Goal: Task Accomplishment & Management: Complete application form

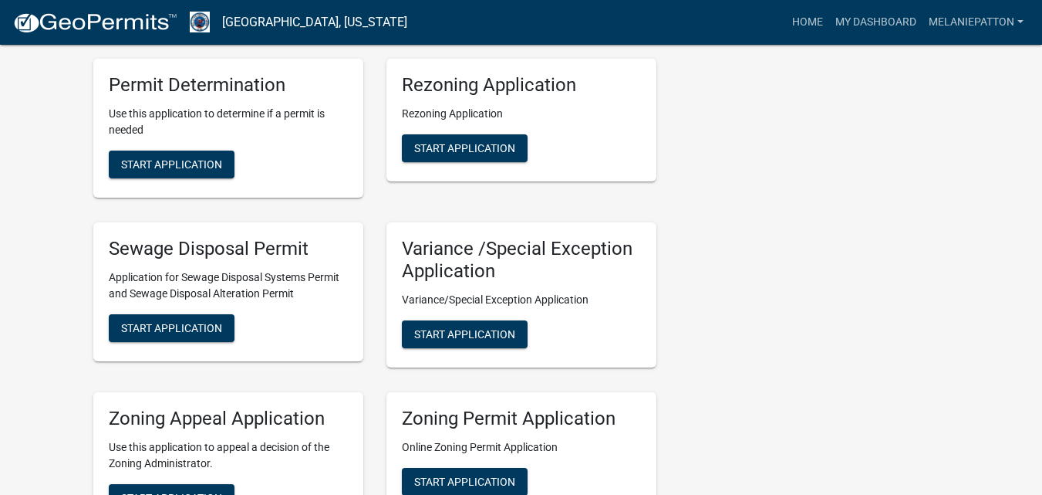
scroll to position [540, 0]
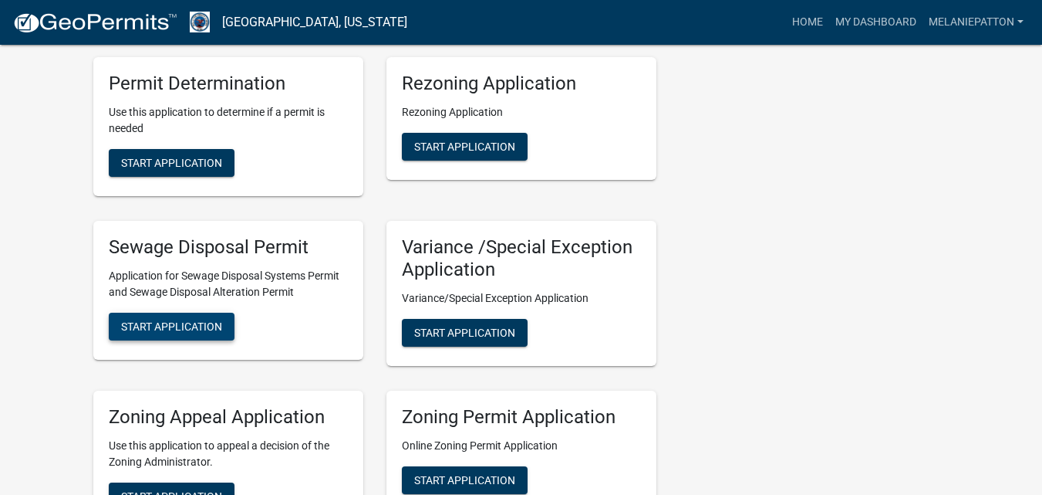
click at [176, 325] on span "Start Application" at bounding box center [171, 326] width 101 height 12
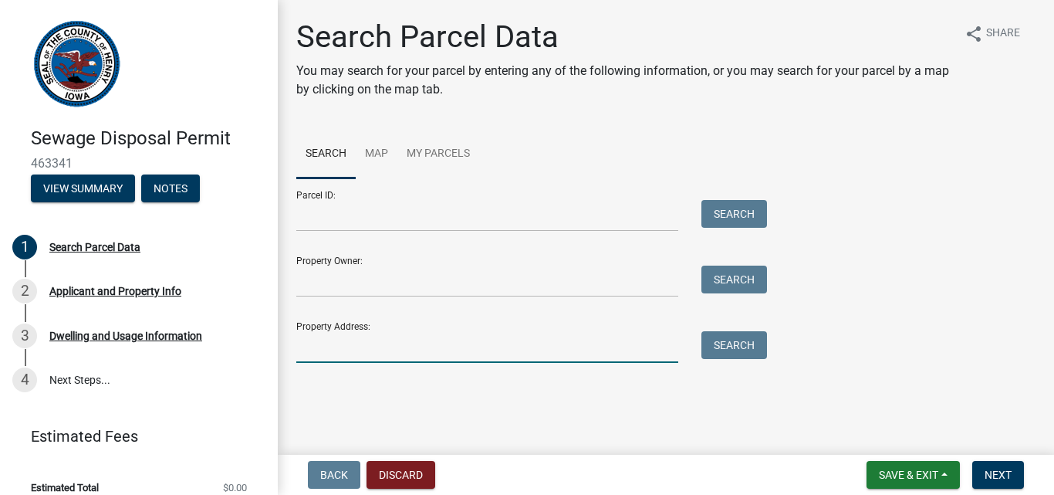
click at [459, 343] on input "Property Address:" at bounding box center [487, 347] width 382 height 32
type input "1898 Franklin Ave"
click at [724, 343] on button "Search" at bounding box center [734, 345] width 66 height 28
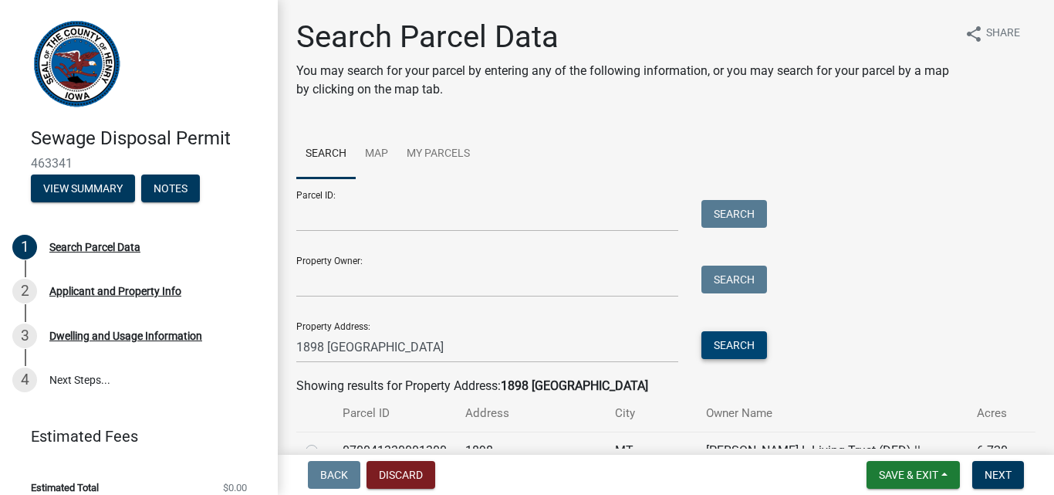
scroll to position [77, 0]
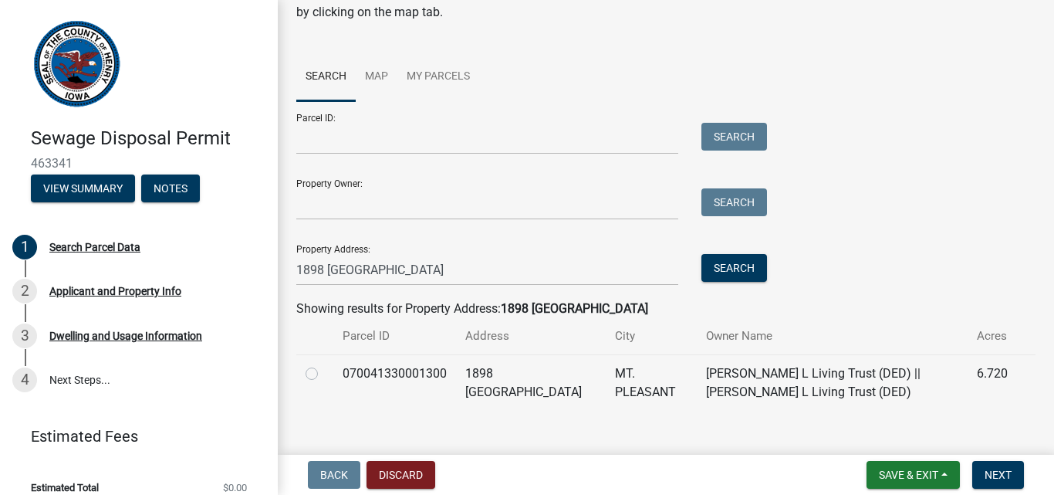
click at [324, 364] on label at bounding box center [324, 364] width 0 height 0
click at [324, 369] on input "radio" at bounding box center [329, 369] width 10 height 10
radio input "true"
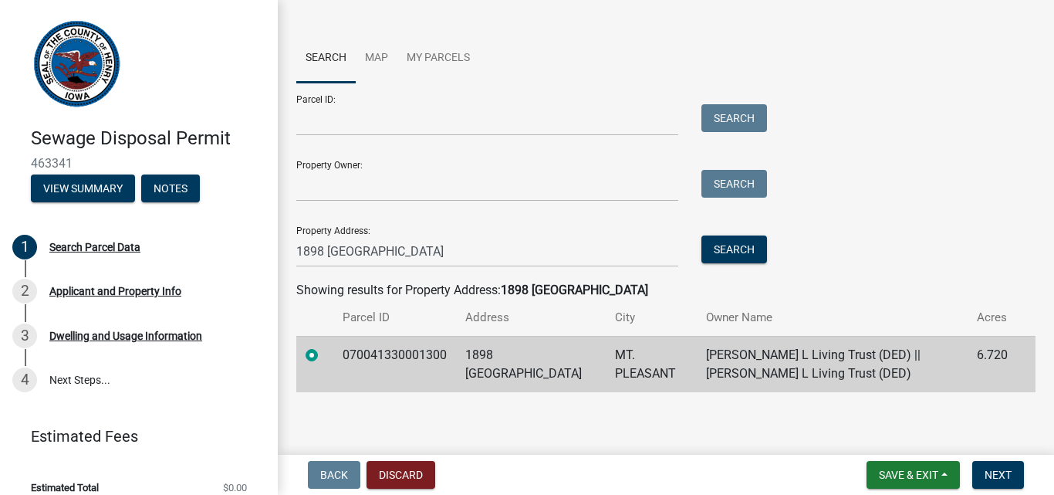
scroll to position [100, 0]
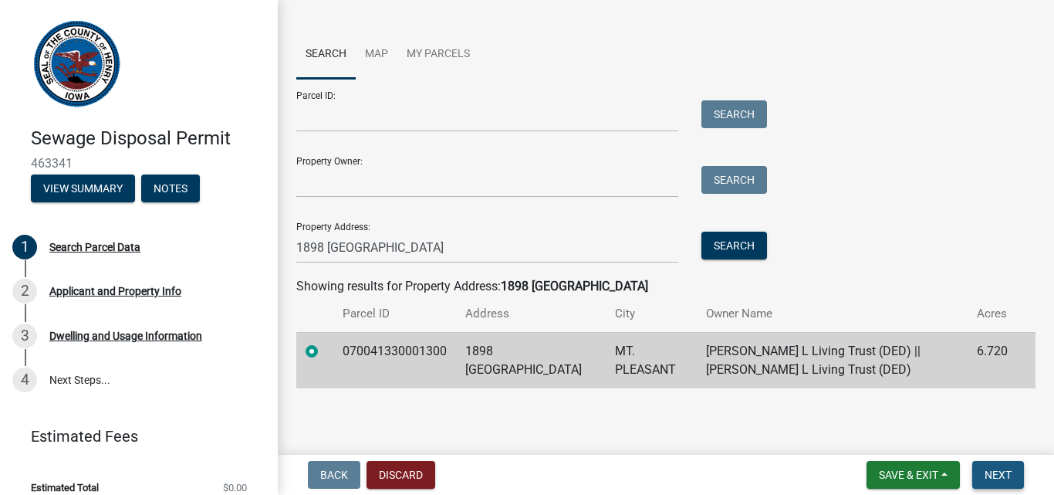
click at [997, 473] on span "Next" at bounding box center [998, 474] width 27 height 12
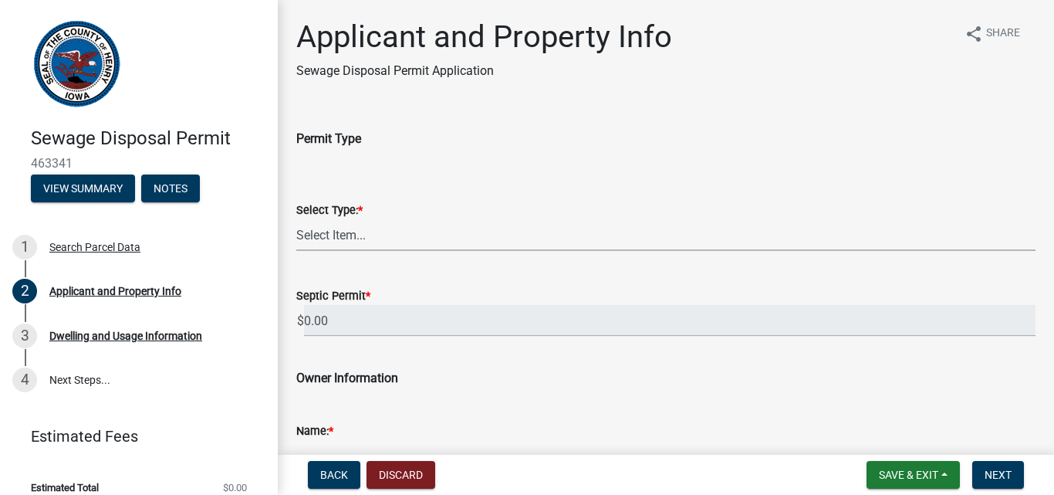
click at [412, 231] on select "Select Item... Sewage Disposal Systems Permit Disposal Alteration Permit" at bounding box center [665, 235] width 739 height 32
click at [296, 219] on select "Select Item... Sewage Disposal Systems Permit Disposal Alteration Permit" at bounding box center [665, 235] width 739 height 32
select select "3d7f6556-17d7-438b-bafd-460840ceb2dc"
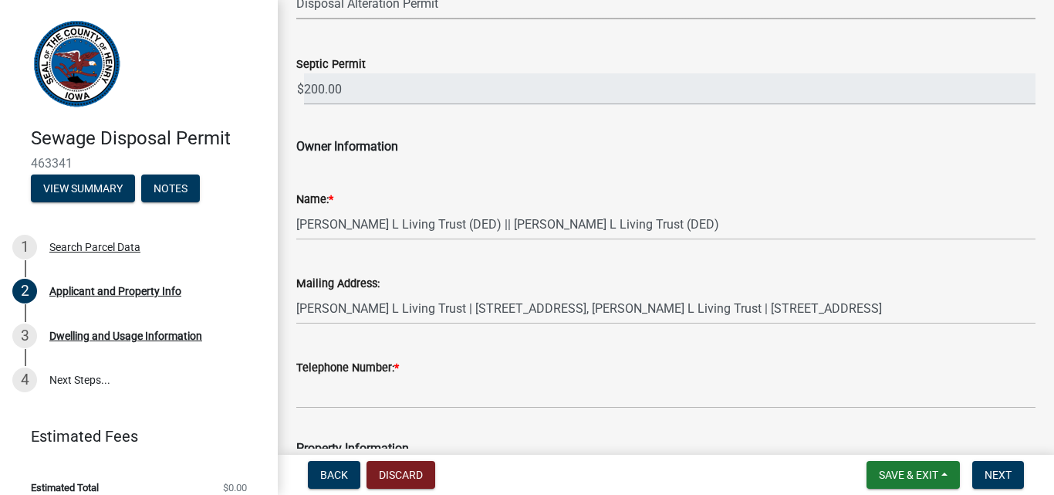
scroll to position [309, 0]
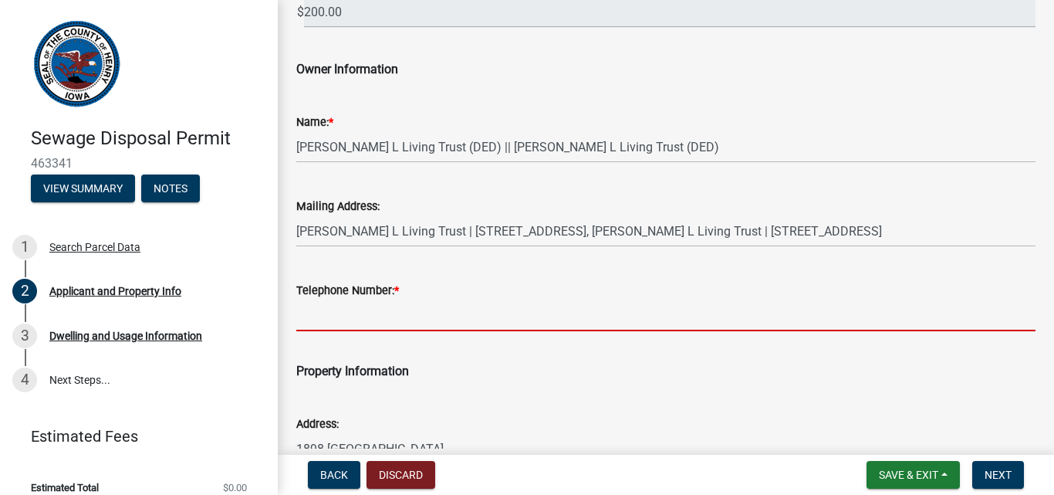
click at [427, 316] on input "Telephone Number: *" at bounding box center [665, 315] width 739 height 32
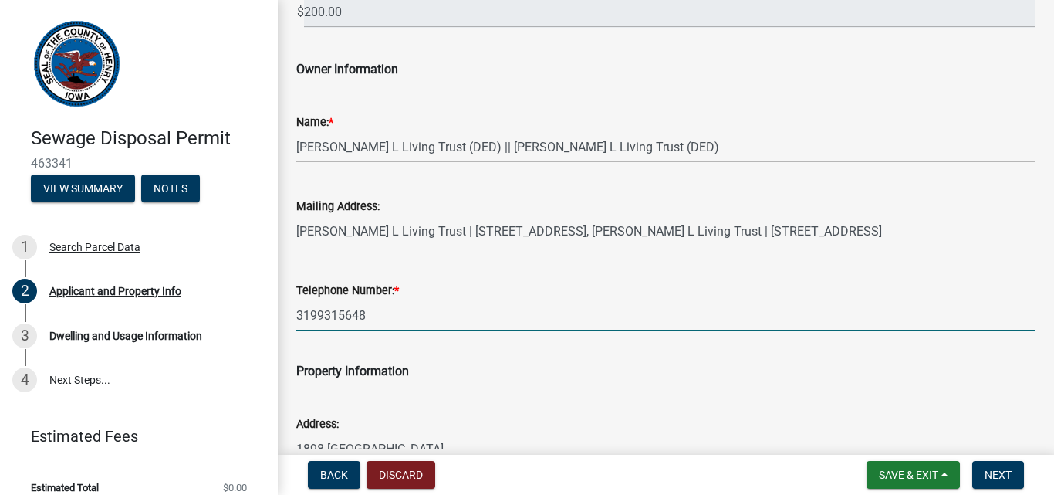
type input "3199315648"
click at [522, 374] on p "Property Information" at bounding box center [665, 371] width 739 height 19
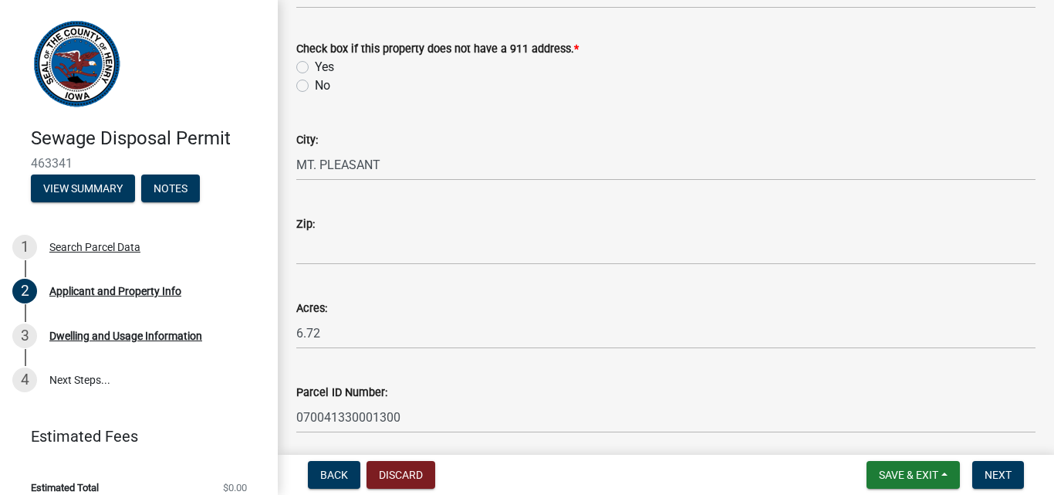
scroll to position [772, 0]
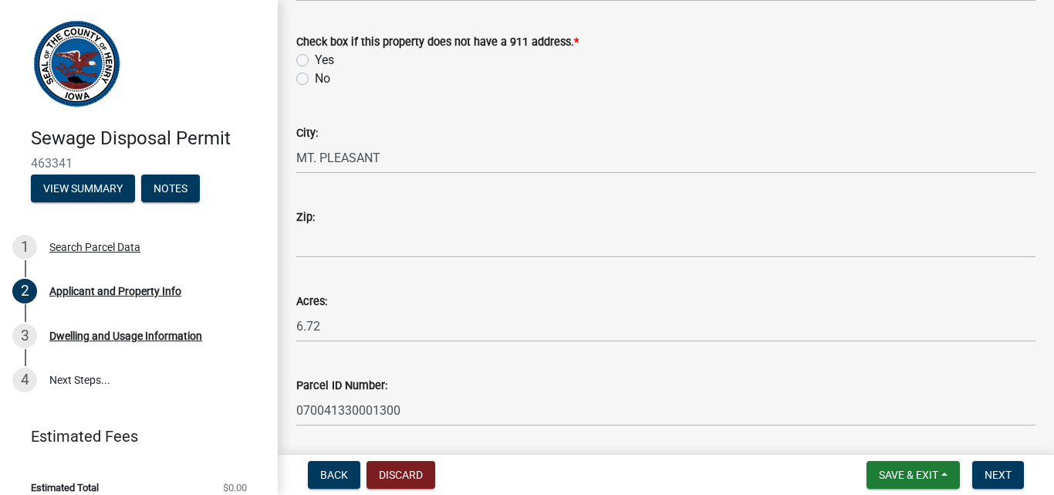
click at [315, 83] on label "No" at bounding box center [322, 78] width 15 height 19
click at [315, 79] on input "No" at bounding box center [320, 74] width 10 height 10
radio input "true"
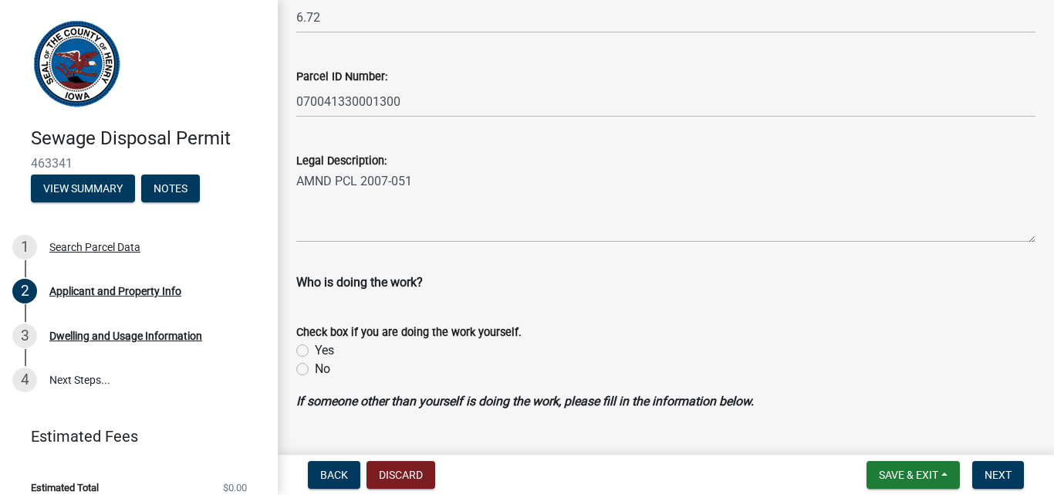
scroll to position [1157, 0]
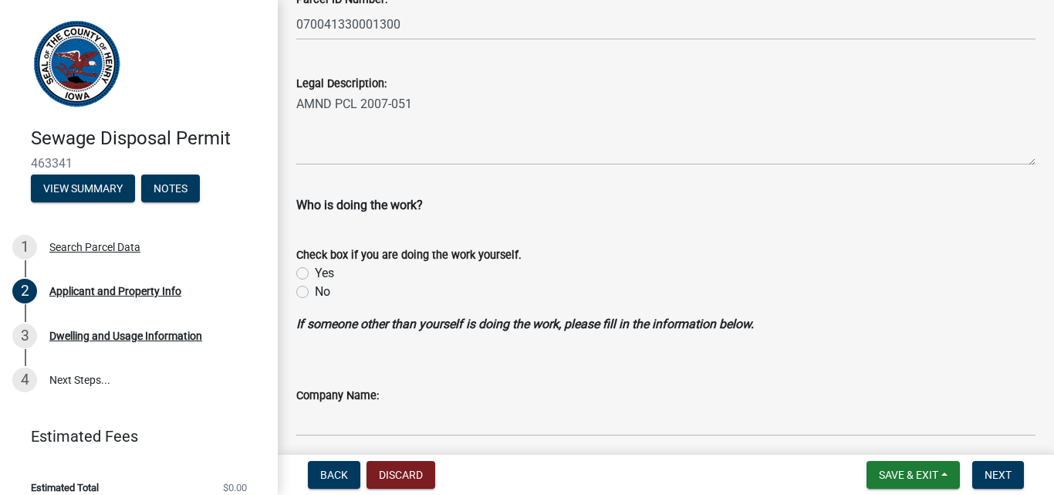
click at [315, 286] on label "No" at bounding box center [322, 291] width 15 height 19
click at [315, 286] on input "No" at bounding box center [320, 287] width 10 height 10
radio input "true"
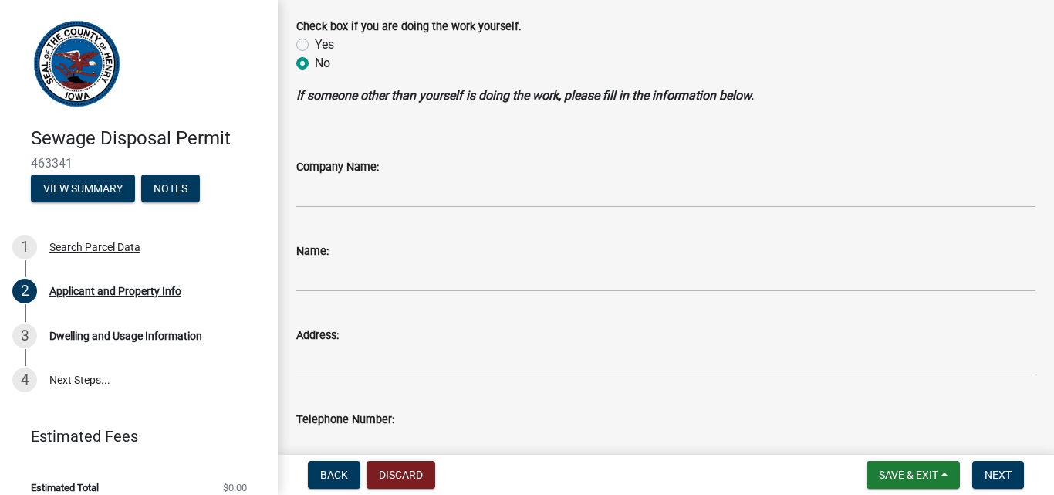
scroll to position [1389, 0]
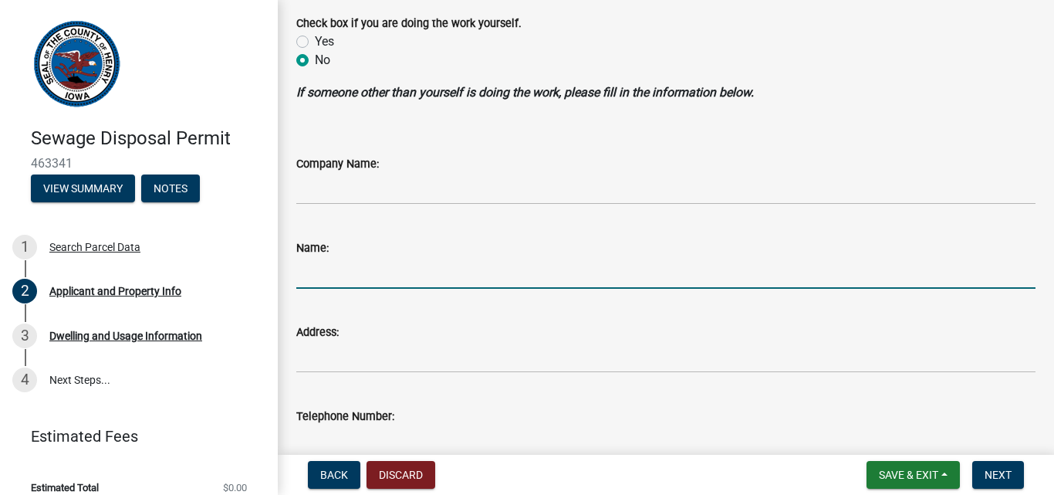
click at [356, 269] on input "Name:" at bounding box center [665, 273] width 739 height 32
type input "[PERSON_NAME]"
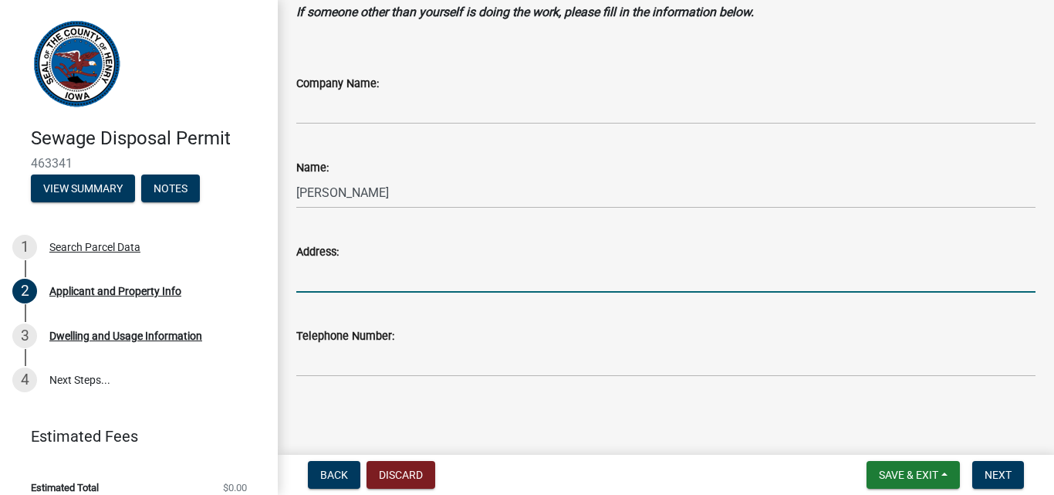
scroll to position [1470, 0]
type input "[STREET_ADDRESS]"
click at [391, 334] on label "Telephone Number:" at bounding box center [345, 335] width 98 height 11
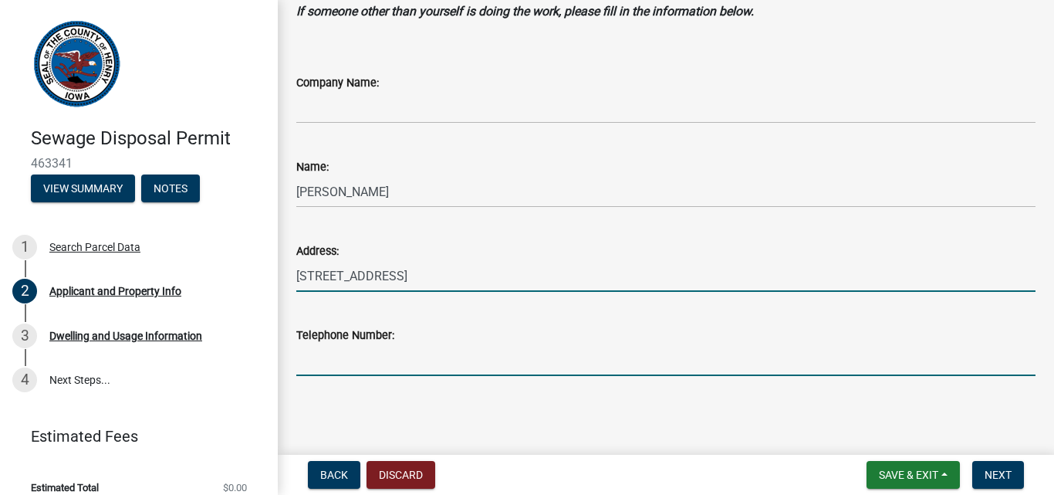
click at [391, 344] on input "Telephone Number:" at bounding box center [665, 360] width 739 height 32
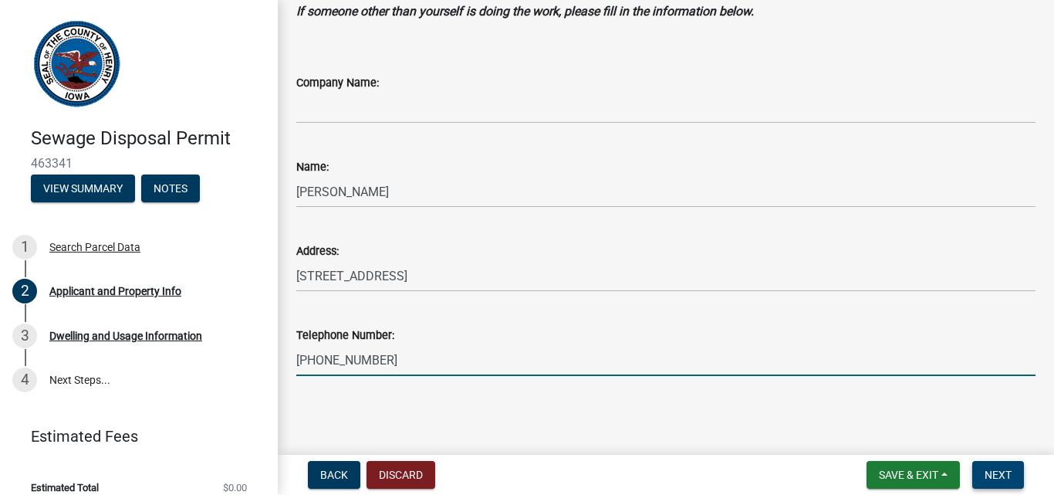
type input "[PHONE_NUMBER]"
click at [996, 474] on span "Next" at bounding box center [998, 474] width 27 height 12
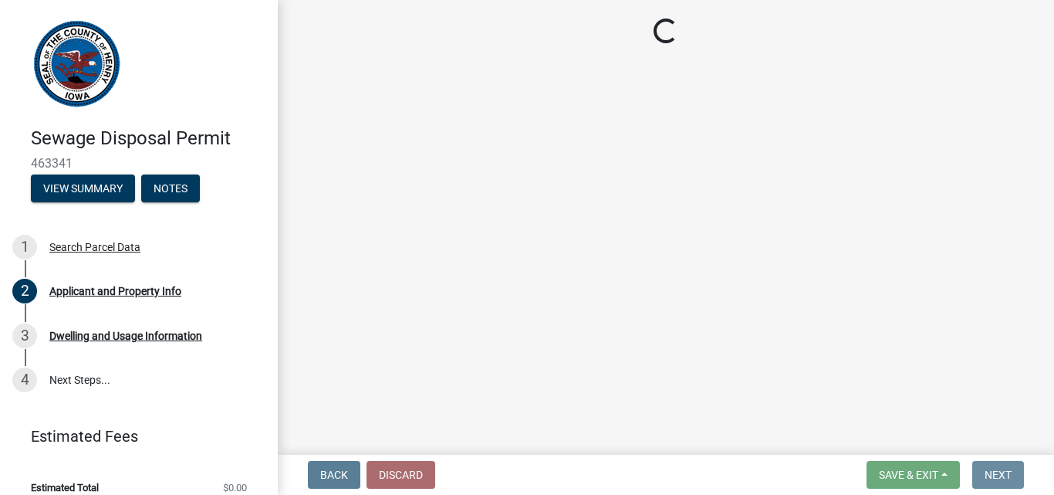
scroll to position [0, 0]
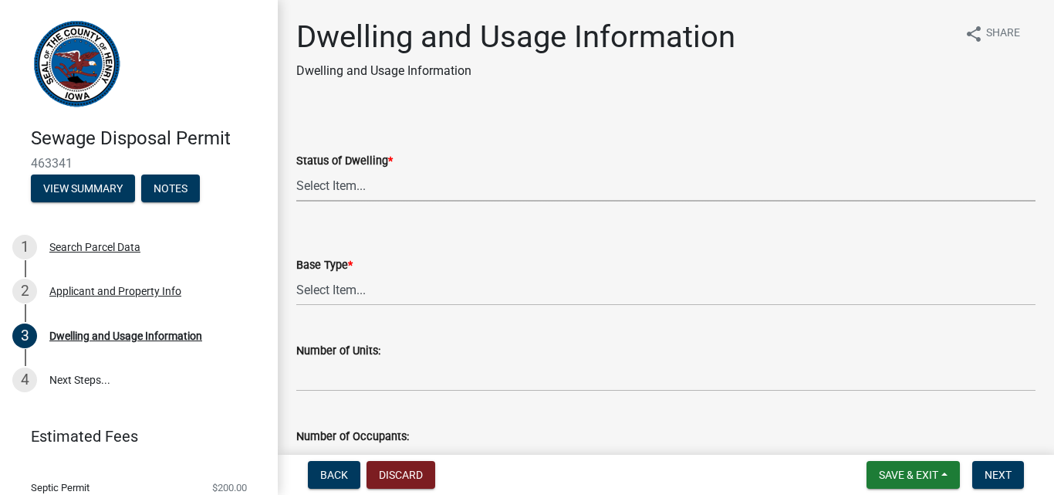
click at [338, 178] on select "Select Item... Proposed Under Construction Existing" at bounding box center [665, 186] width 739 height 32
click at [296, 170] on select "Select Item... Proposed Under Construction Existing" at bounding box center [665, 186] width 739 height 32
select select "25004249-1223-4dfa-823c-f4d8a33a0007"
click at [356, 294] on select "Select Item... Basement Slab Crawl Space" at bounding box center [665, 290] width 739 height 32
click at [296, 274] on select "Select Item... Basement Slab Crawl Space" at bounding box center [665, 290] width 739 height 32
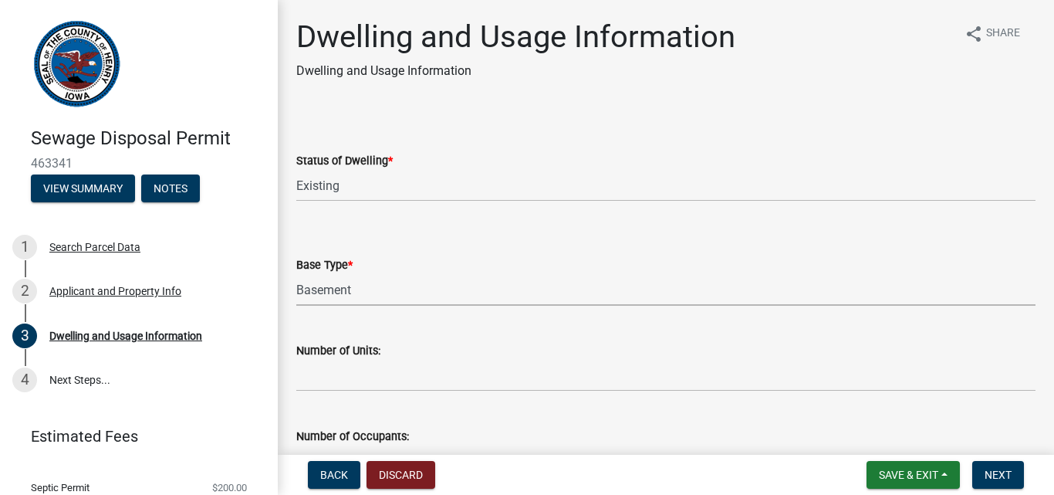
select select "198902dc-fde5-435a-95d5-2aa6a1831cda"
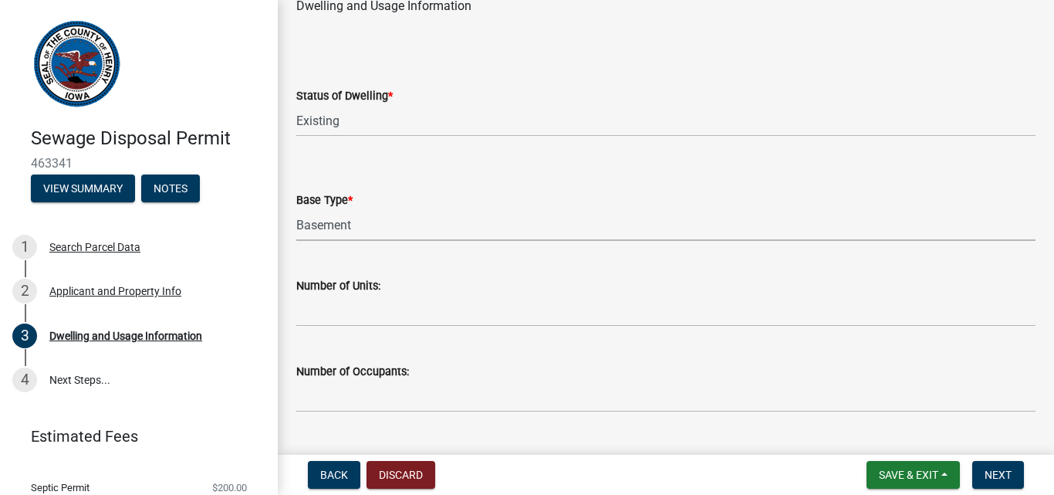
scroll to position [231, 0]
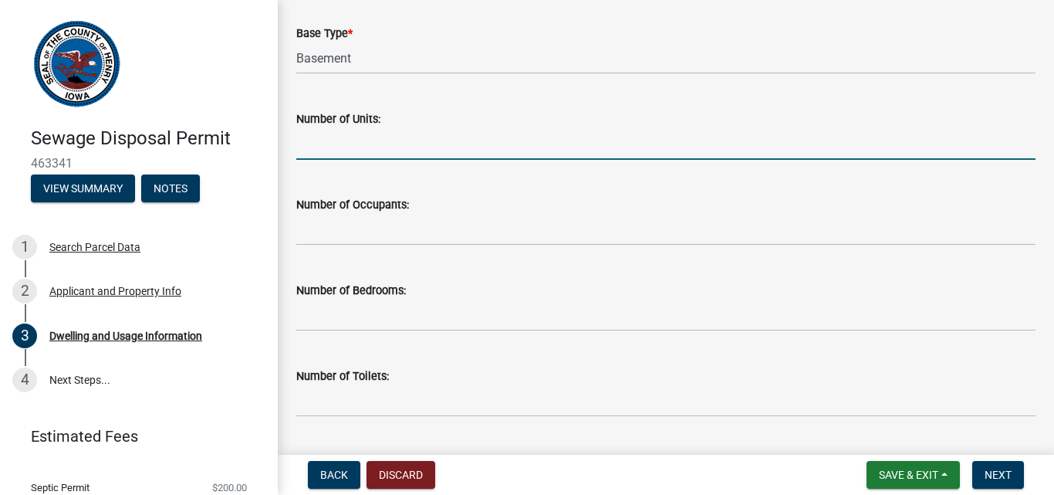
click at [371, 154] on input "text" at bounding box center [665, 144] width 739 height 32
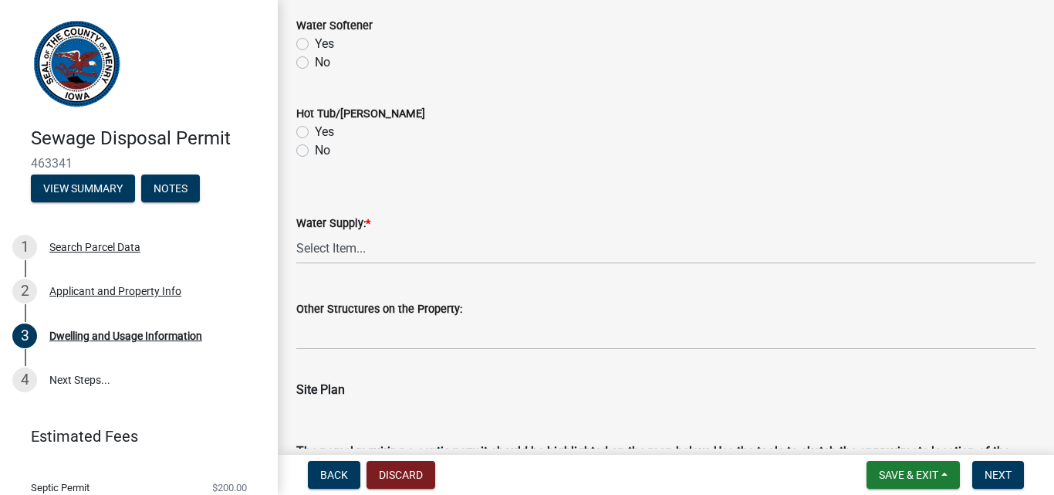
scroll to position [1080, 0]
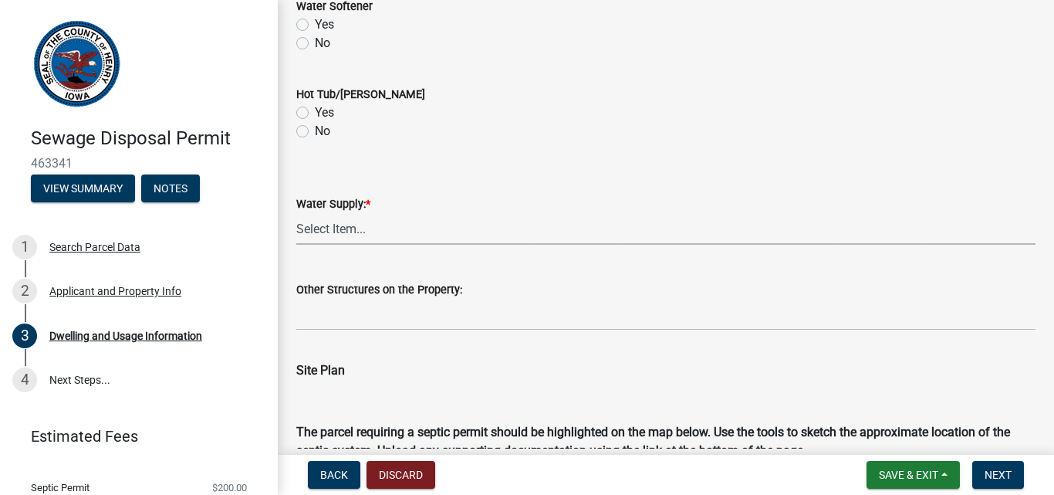
click at [335, 235] on select "Select Item... Private Semi-Private Public" at bounding box center [665, 229] width 739 height 32
click at [296, 213] on select "Select Item... Private Semi-Private Public" at bounding box center [665, 229] width 739 height 32
select select "f329f229-4372-49f3-ad90-d4c2245d1078"
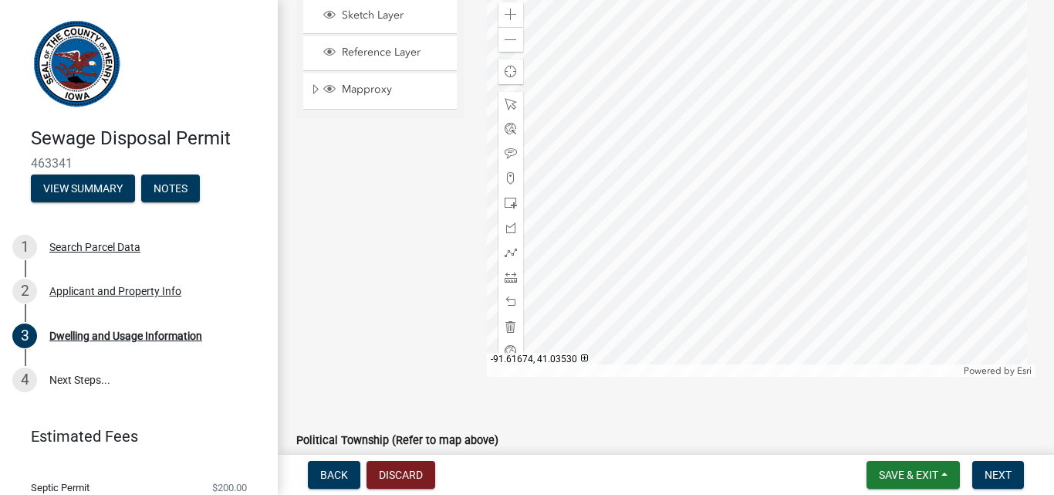
scroll to position [2072, 0]
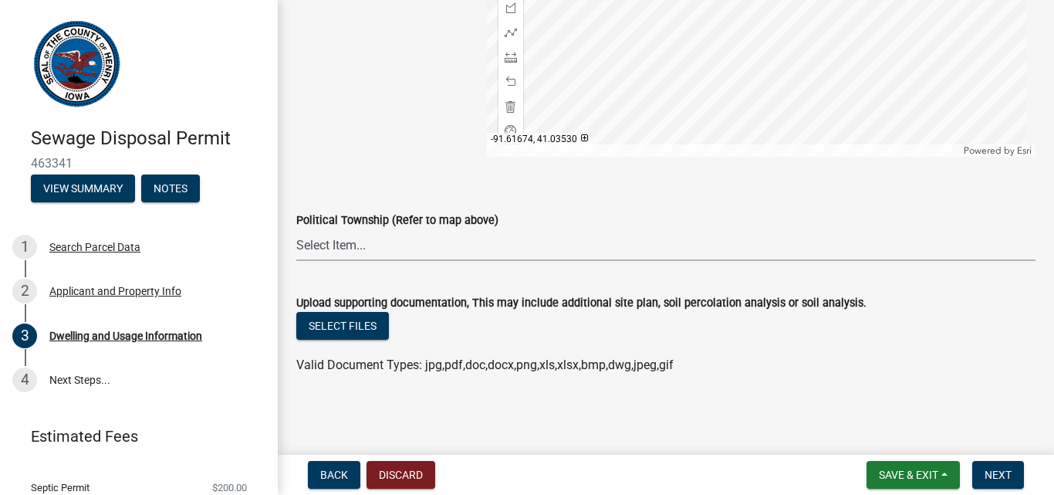
click at [389, 245] on select "Select Item... Baltimore Canaan Center Jackson Jefferson Marion Mount Pleasant …" at bounding box center [665, 245] width 739 height 32
click at [296, 229] on select "Select Item... Baltimore Canaan Center Jackson Jefferson Marion Mount Pleasant …" at bounding box center [665, 245] width 739 height 32
select select "8d7e4de4-5c42-438e-9892-833cc22a1733"
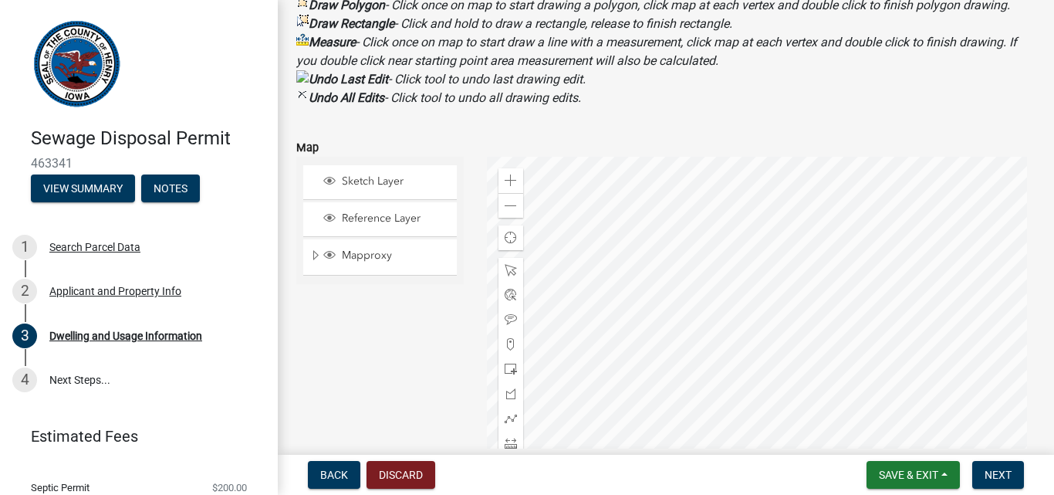
scroll to position [1763, 0]
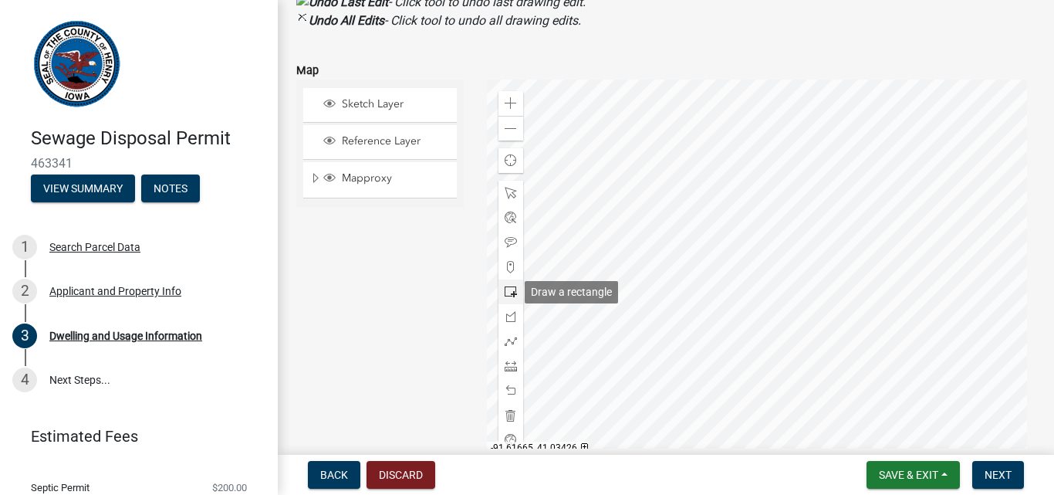
click at [500, 292] on div at bounding box center [510, 291] width 25 height 25
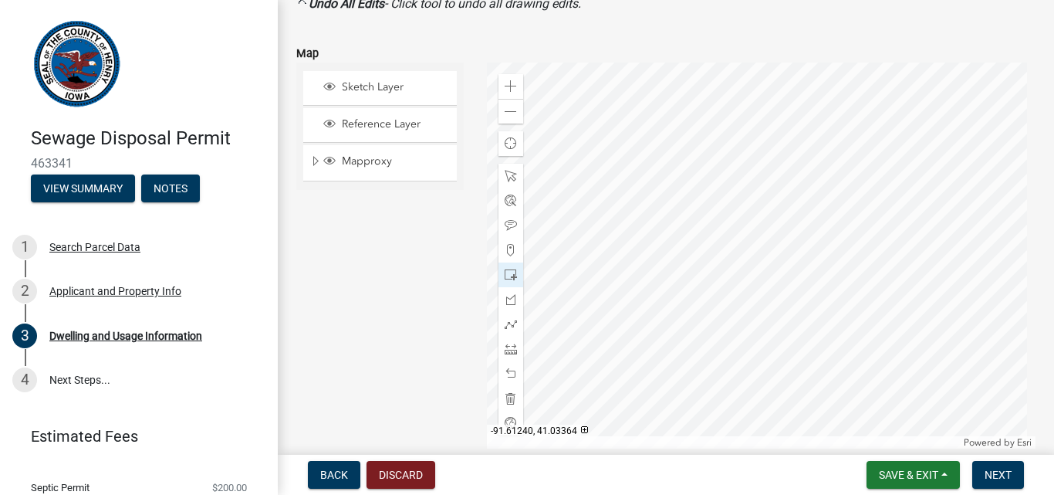
click at [775, 211] on div at bounding box center [761, 255] width 549 height 386
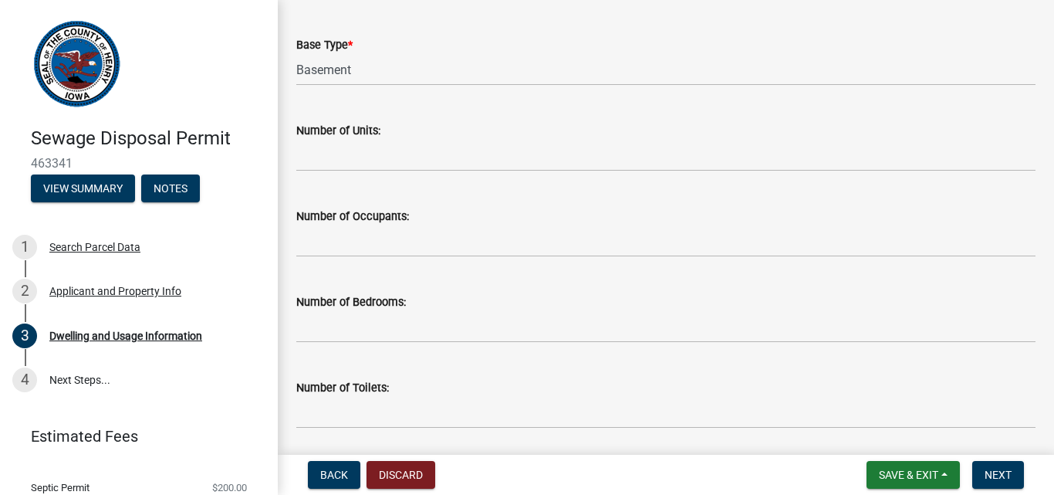
scroll to position [0, 0]
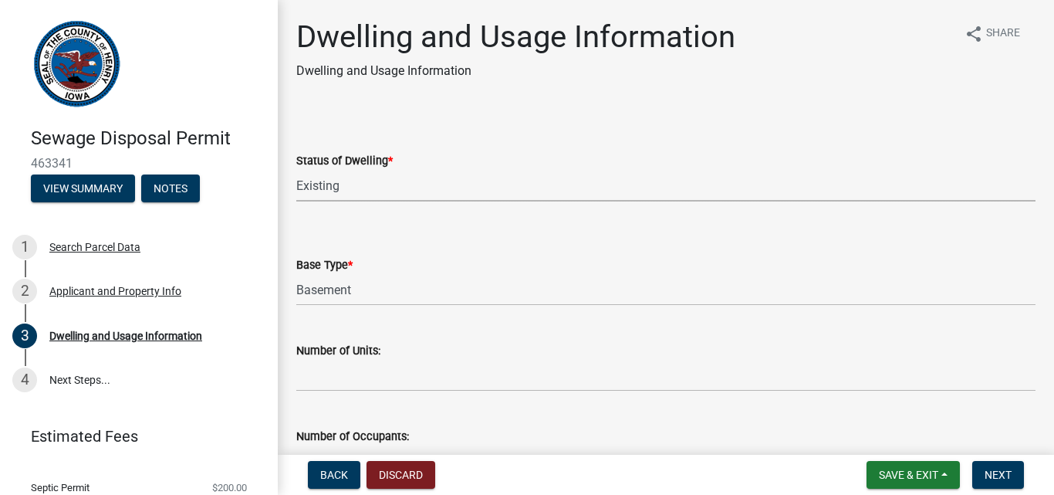
click at [434, 183] on select "Select Item... Proposed Under Construction Existing" at bounding box center [665, 186] width 739 height 32
click at [371, 282] on select "Select Item... Basement Slab Crawl Space" at bounding box center [665, 290] width 739 height 32
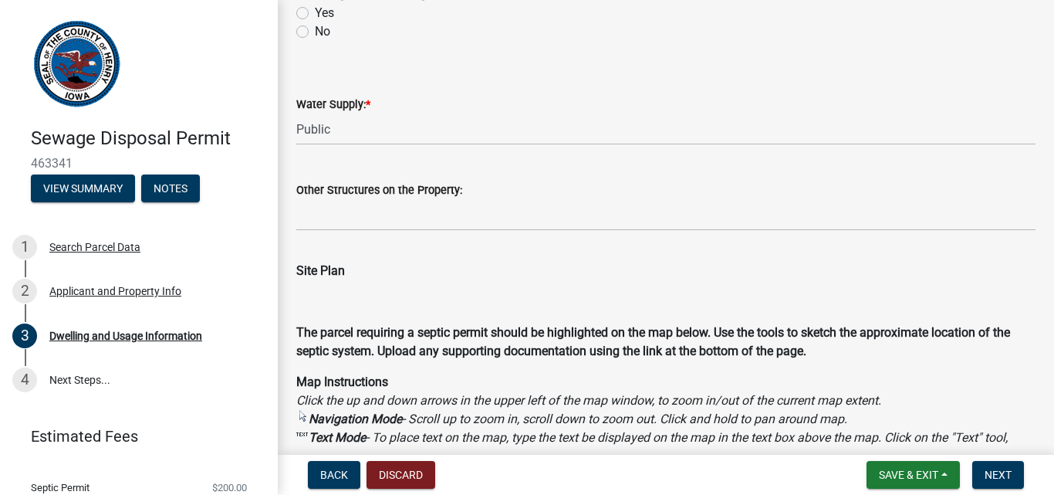
scroll to position [1312, 0]
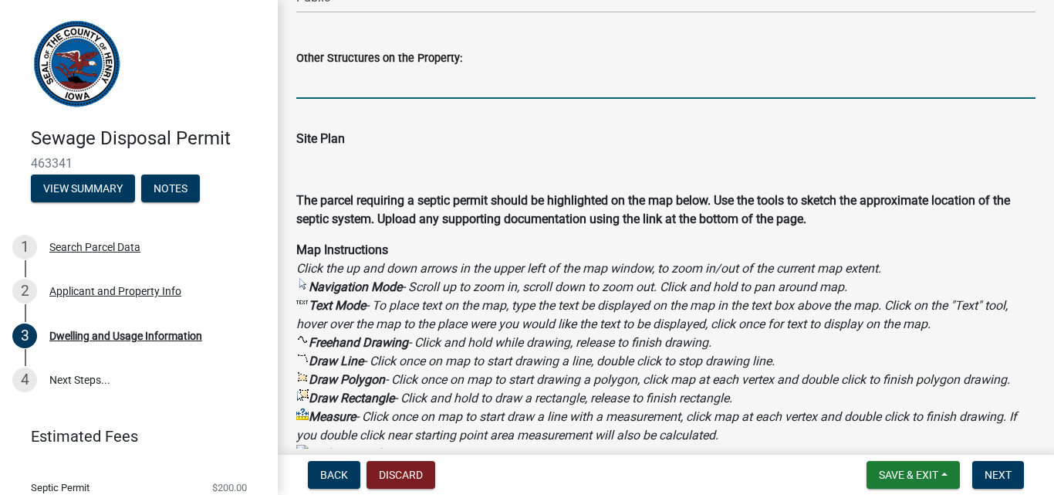
click at [343, 87] on input "Other Structures on the Property:" at bounding box center [665, 83] width 739 height 32
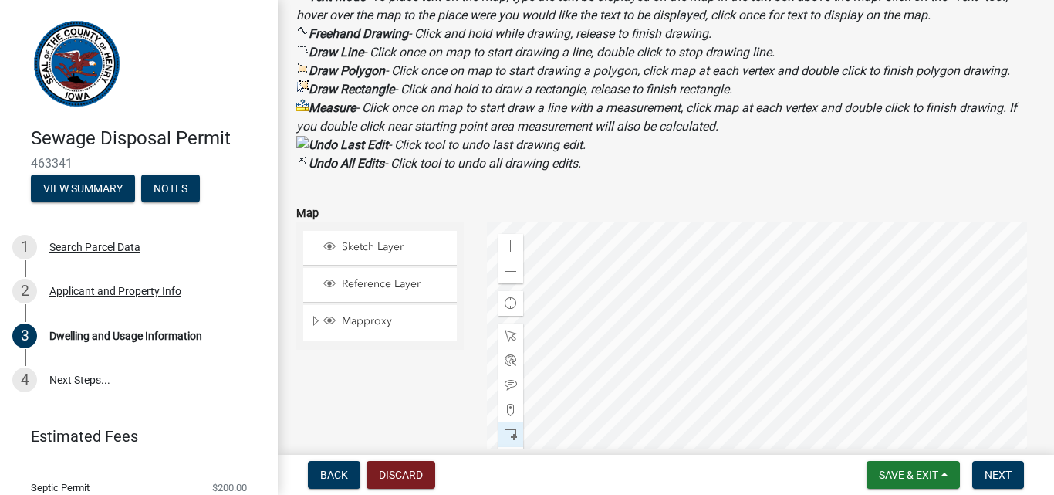
scroll to position [1697, 0]
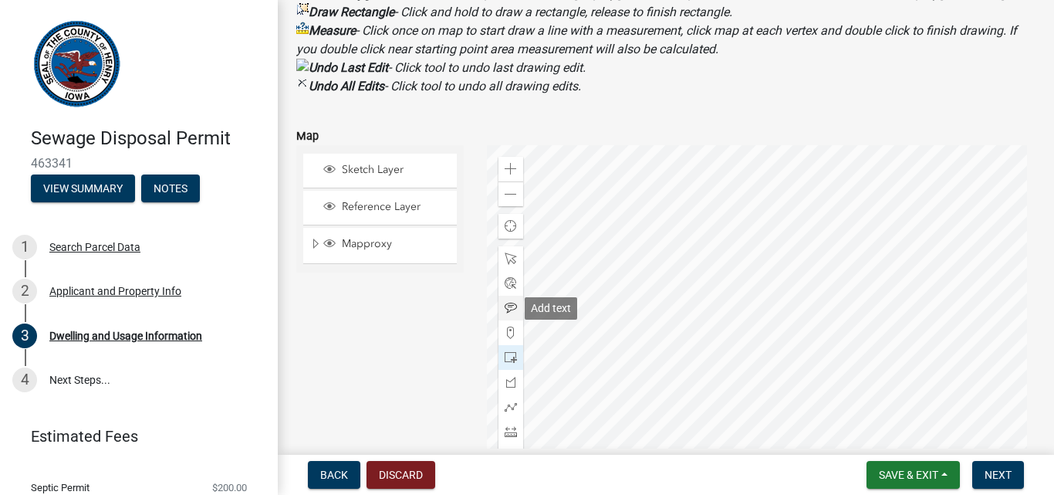
type input "Adding a 1250 gallon tank for under construction shop that will be connected to…"
click at [509, 310] on span at bounding box center [511, 308] width 12 height 12
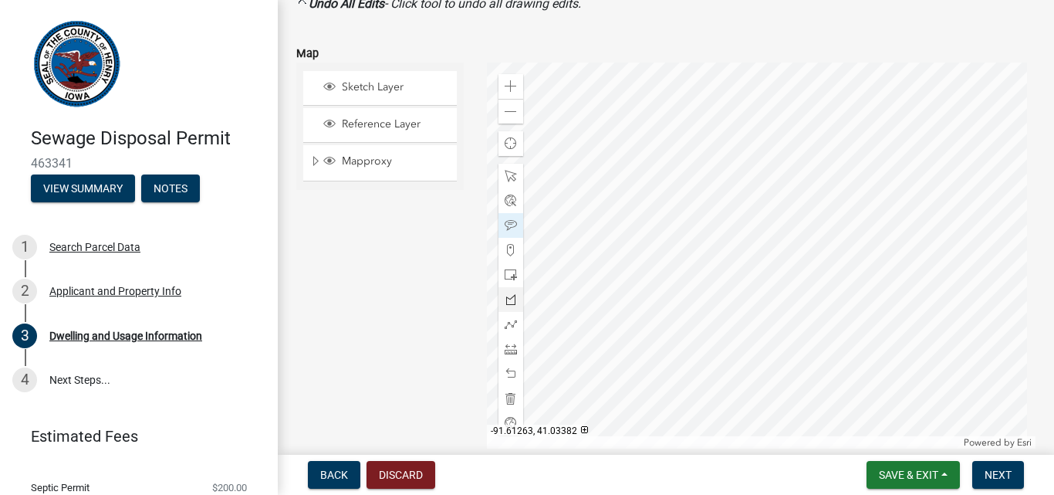
click at [761, 197] on div at bounding box center [761, 255] width 549 height 386
click at [762, 191] on div at bounding box center [761, 255] width 549 height 386
click at [511, 186] on div at bounding box center [510, 176] width 25 height 25
click at [508, 174] on span at bounding box center [511, 176] width 12 height 12
click at [767, 198] on div at bounding box center [761, 255] width 549 height 386
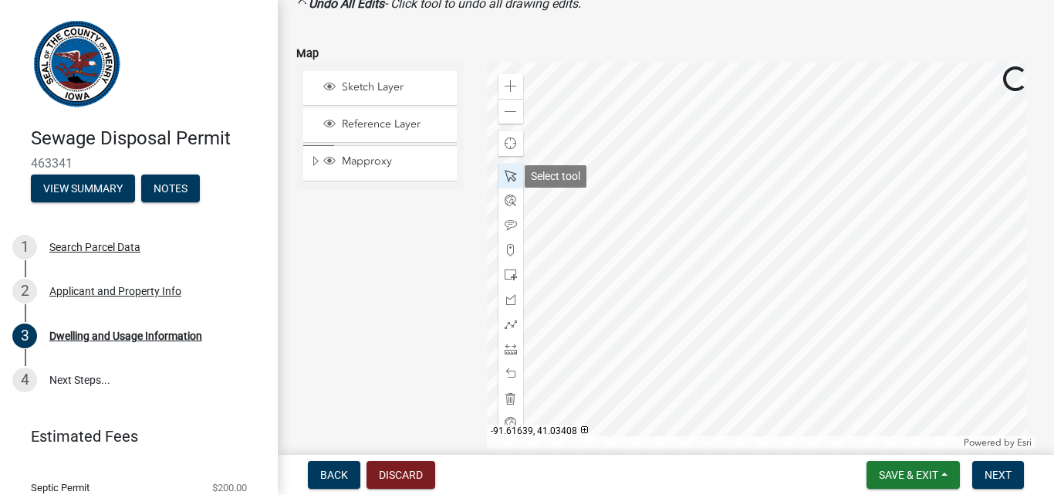
click at [507, 173] on span at bounding box center [511, 176] width 12 height 12
click at [761, 200] on div at bounding box center [761, 255] width 549 height 386
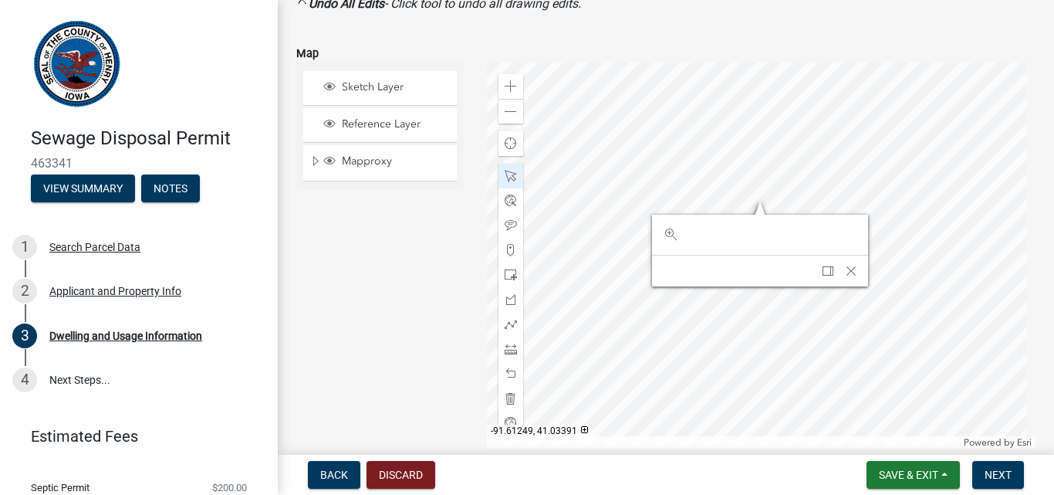
click at [767, 199] on div at bounding box center [761, 255] width 549 height 386
click at [733, 38] on form "Map Sketch Layer Reference Layer Mapproxy Zoning District Labels Zoning Distric…" at bounding box center [665, 236] width 739 height 423
click at [845, 265] on span "Close" at bounding box center [849, 271] width 12 height 12
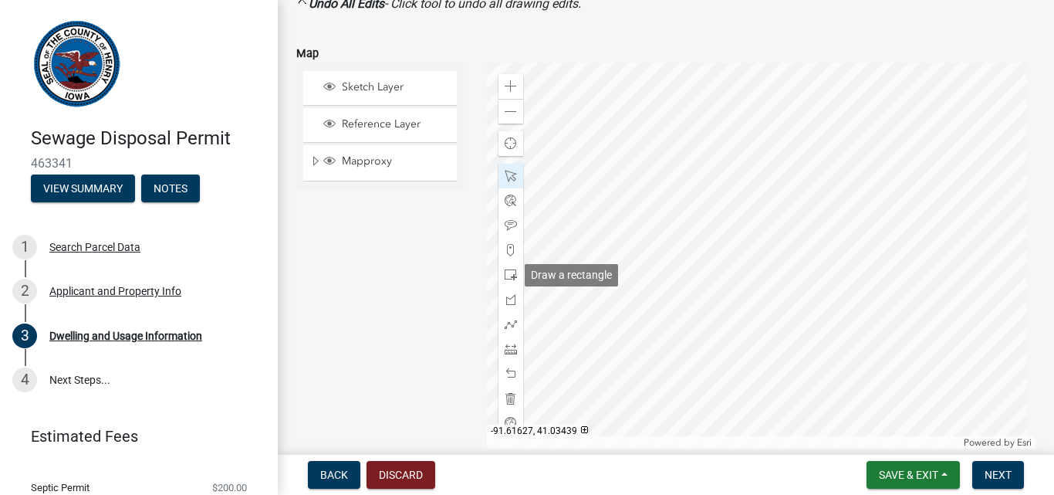
drag, startPoint x: 509, startPoint y: 279, endPoint x: 560, endPoint y: 264, distance: 53.0
click at [509, 278] on span at bounding box center [511, 275] width 12 height 12
click at [815, 227] on div at bounding box center [761, 255] width 549 height 386
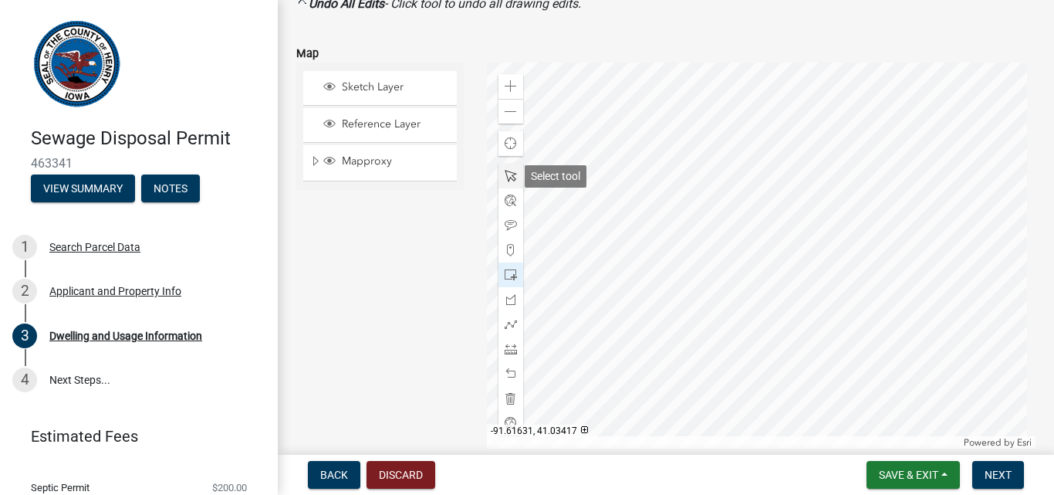
click at [515, 177] on div at bounding box center [510, 176] width 25 height 25
click at [765, 218] on div at bounding box center [761, 255] width 549 height 386
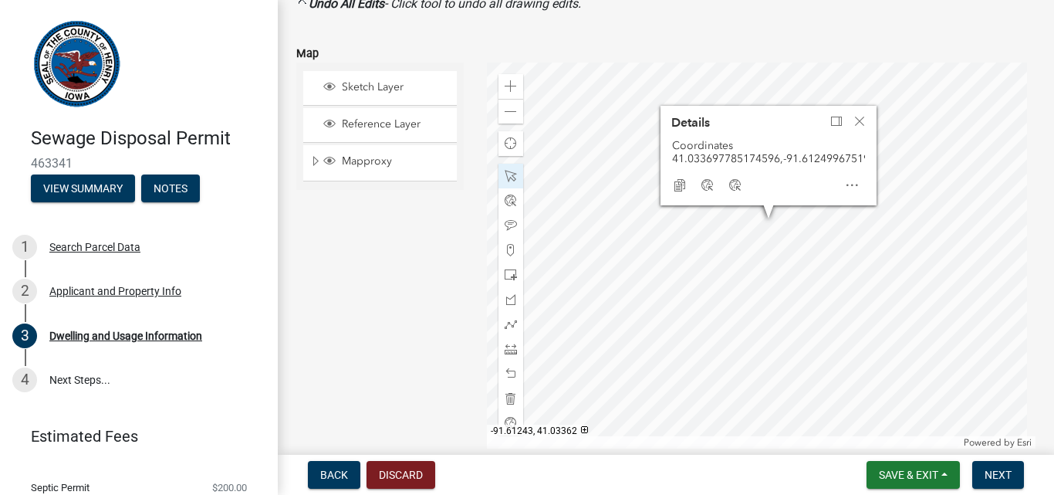
click at [771, 224] on div at bounding box center [761, 255] width 549 height 386
click at [856, 182] on div "Open" at bounding box center [852, 185] width 28 height 22
click at [853, 115] on span "Close" at bounding box center [859, 121] width 12 height 12
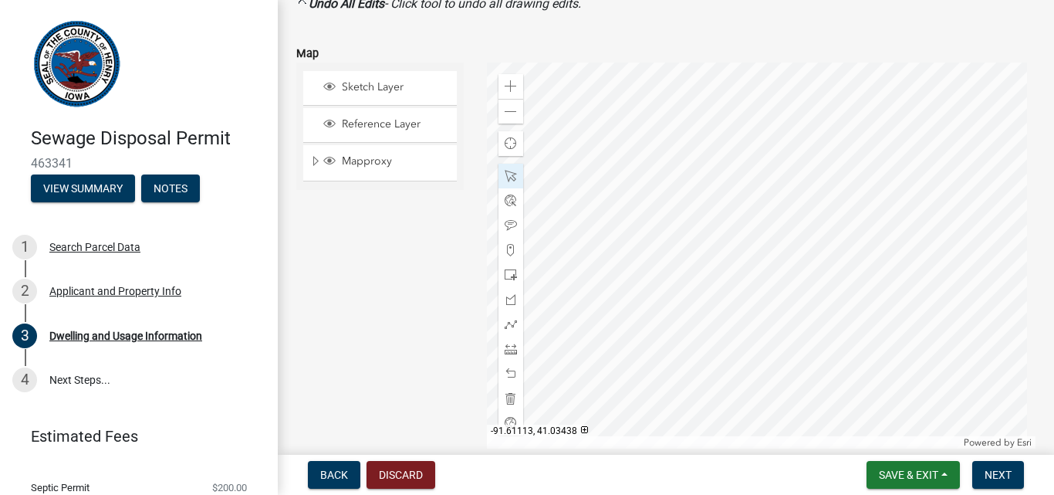
click at [858, 145] on div at bounding box center [761, 255] width 549 height 386
click at [769, 218] on div at bounding box center [761, 255] width 549 height 386
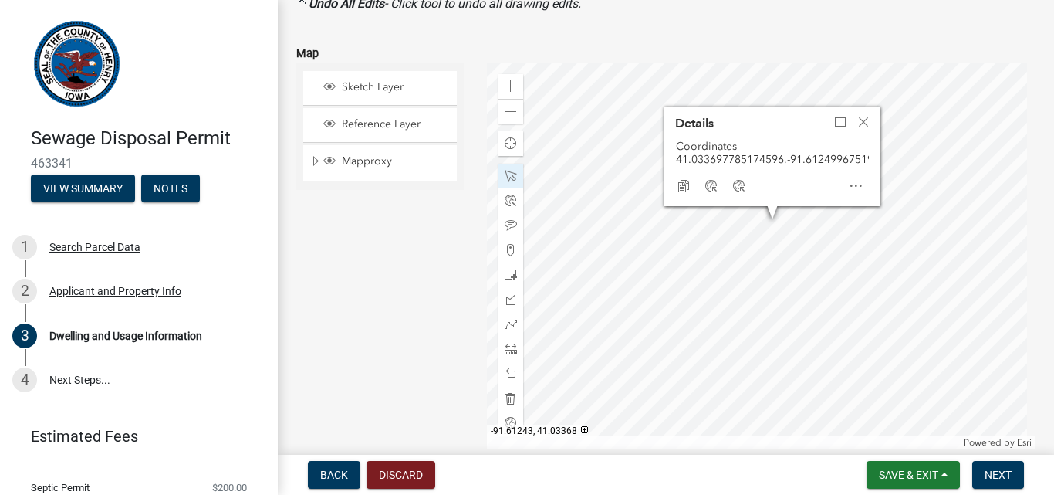
click at [771, 219] on div at bounding box center [761, 255] width 549 height 386
click at [765, 223] on div at bounding box center [761, 255] width 549 height 386
click at [868, 35] on form "Map Sketch Layer Reference Layer Mapproxy Zoning District Labels Zoning Distric…" at bounding box center [665, 236] width 739 height 423
click at [866, 111] on div "Close" at bounding box center [863, 122] width 23 height 22
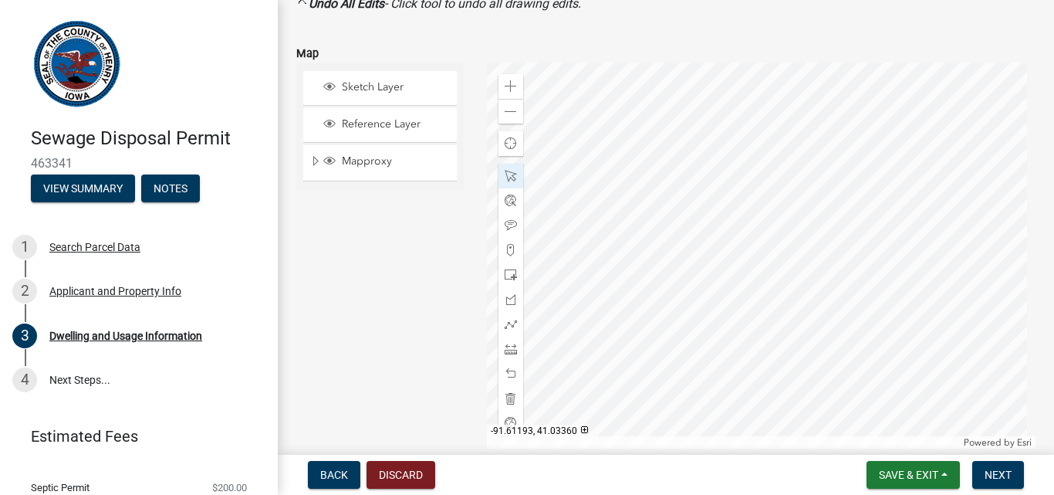
click at [803, 225] on div at bounding box center [761, 255] width 549 height 386
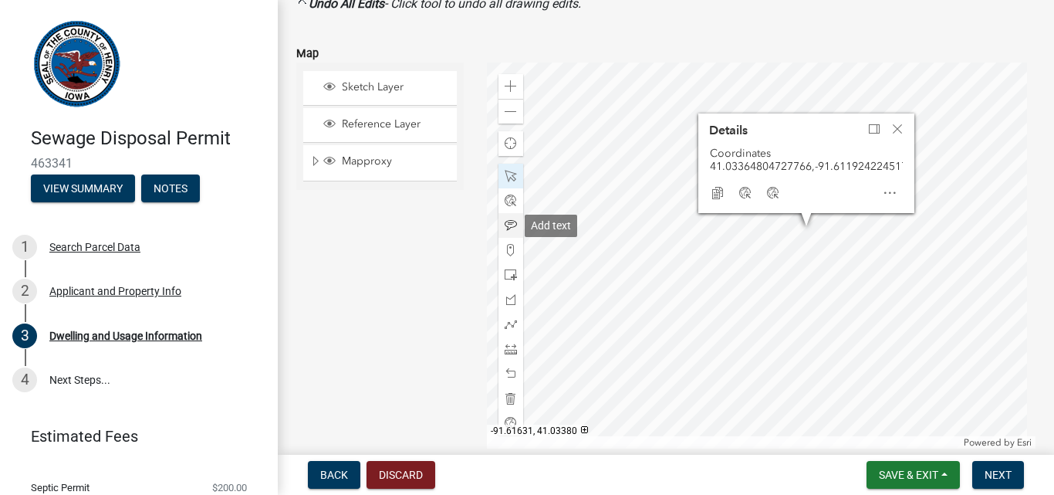
click at [515, 227] on div at bounding box center [510, 225] width 25 height 25
click at [900, 123] on span "Close" at bounding box center [897, 129] width 12 height 12
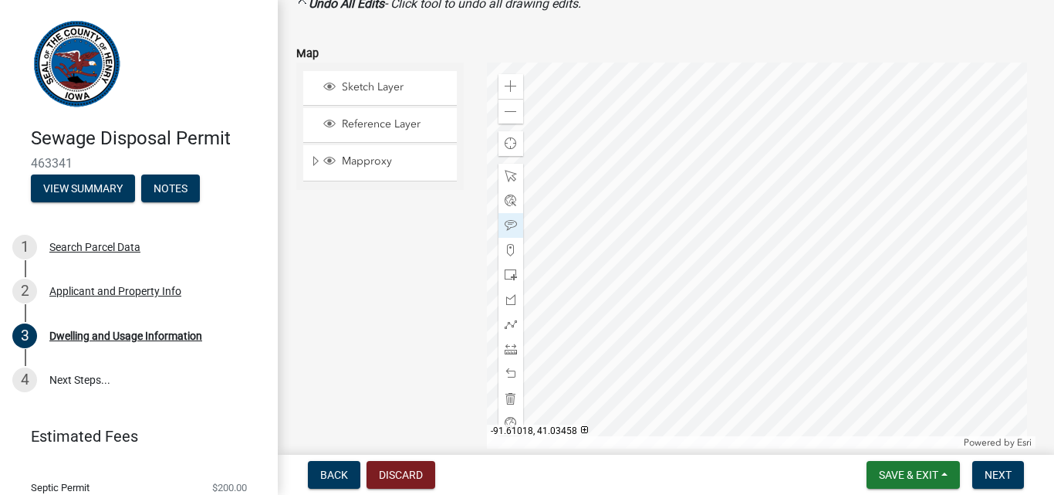
click at [916, 141] on div at bounding box center [761, 255] width 549 height 386
click at [919, 135] on div at bounding box center [761, 255] width 549 height 386
drag, startPoint x: 420, startPoint y: 85, endPoint x: 435, endPoint y: 92, distance: 16.2
click at [420, 85] on span "Sketch Layer" at bounding box center [394, 87] width 113 height 14
click at [373, 157] on span "Mapproxy" at bounding box center [394, 161] width 113 height 14
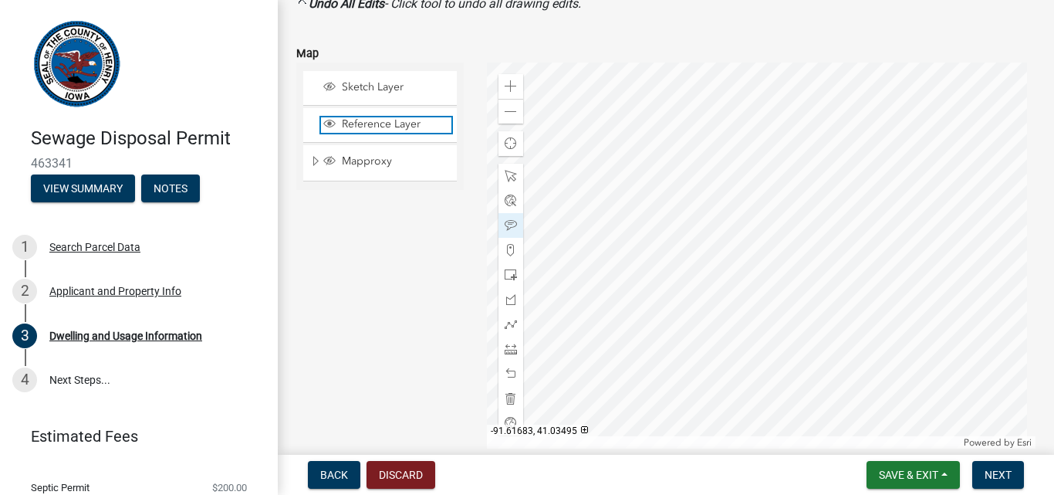
click at [405, 126] on span "Reference Layer" at bounding box center [394, 124] width 113 height 14
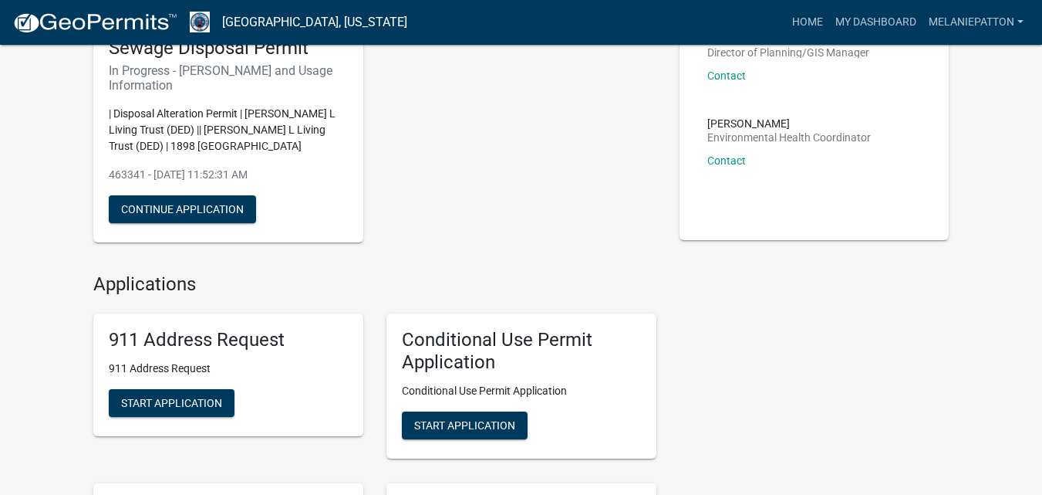
scroll to position [154, 0]
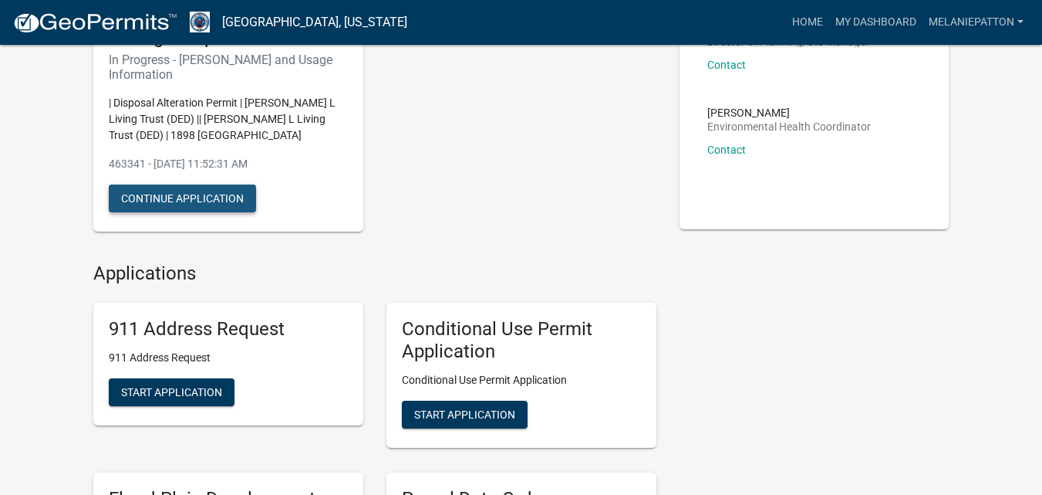
click at [181, 201] on button "Continue Application" at bounding box center [182, 198] width 147 height 28
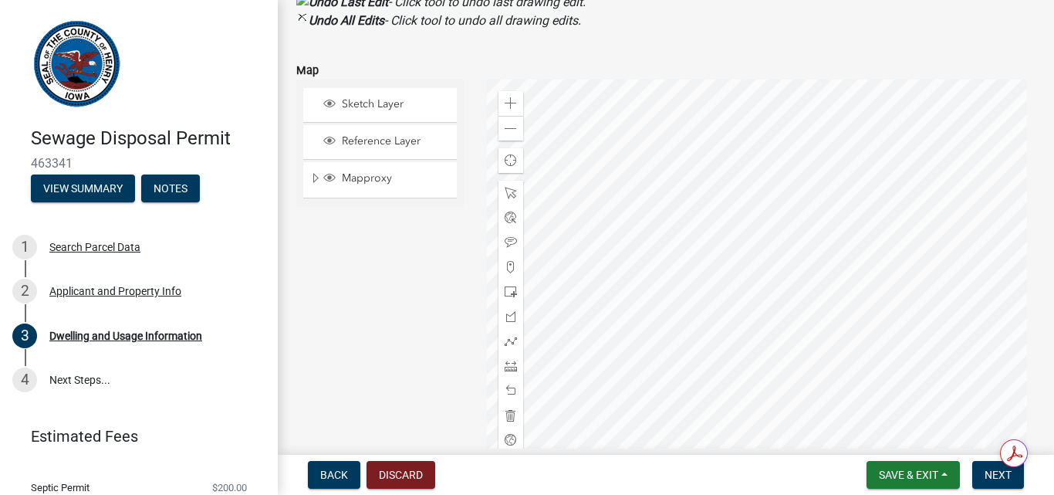
scroll to position [1775, 0]
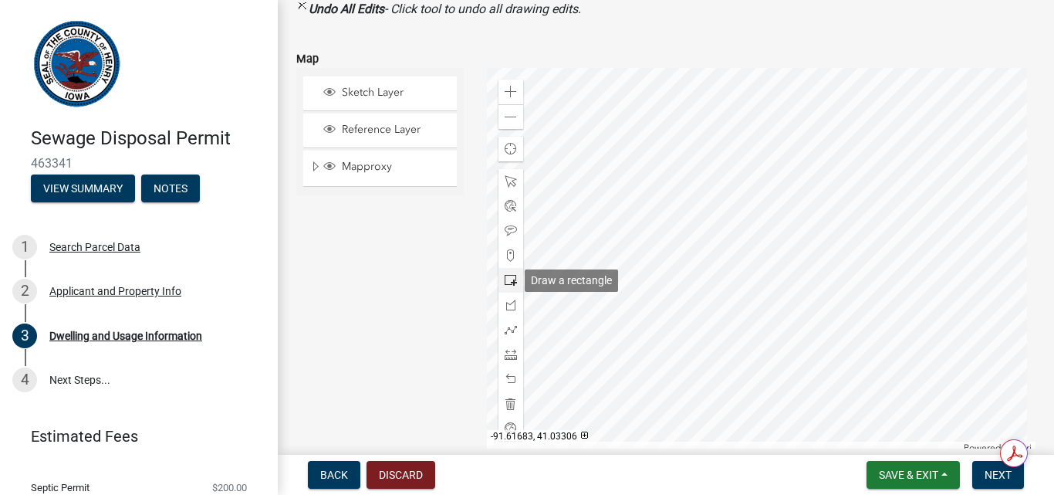
click at [510, 282] on span at bounding box center [511, 280] width 12 height 12
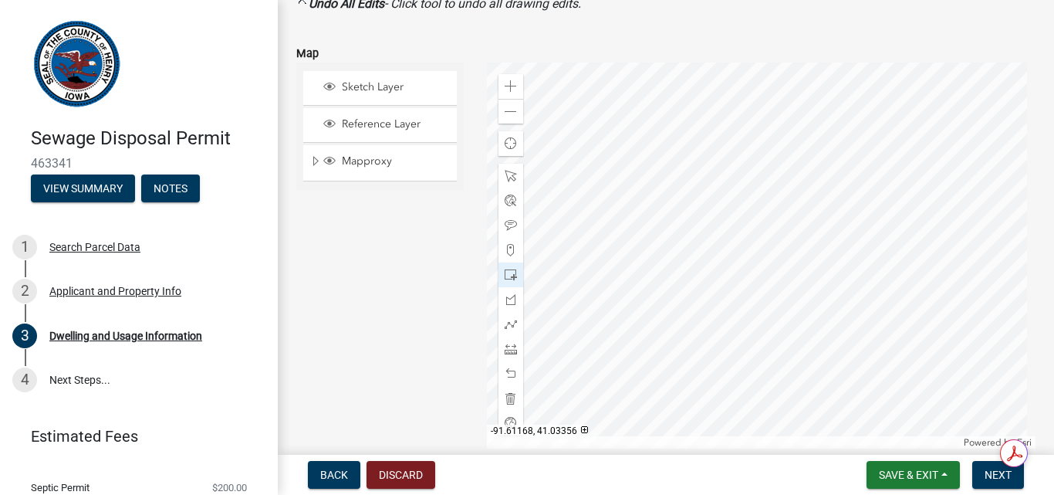
click at [822, 218] on div at bounding box center [761, 255] width 549 height 386
click at [509, 179] on span at bounding box center [511, 176] width 12 height 12
click at [800, 211] on div at bounding box center [761, 255] width 549 height 386
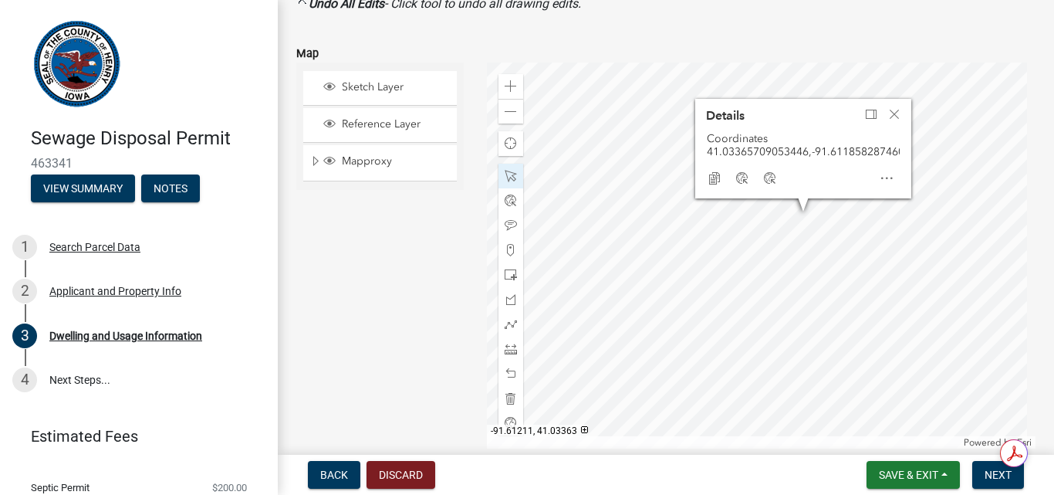
click at [793, 212] on div at bounding box center [761, 255] width 549 height 386
click at [897, 108] on div "Close" at bounding box center [894, 114] width 23 height 22
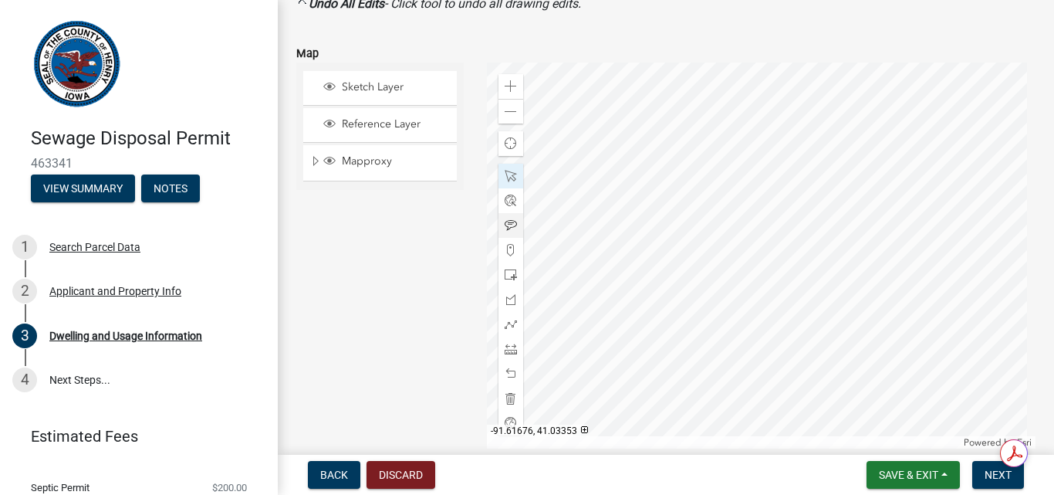
click at [512, 228] on span at bounding box center [511, 225] width 12 height 12
click at [799, 200] on div at bounding box center [761, 255] width 549 height 386
click at [505, 273] on span at bounding box center [511, 275] width 12 height 12
click at [779, 214] on div at bounding box center [761, 255] width 549 height 386
click at [508, 176] on span at bounding box center [511, 176] width 12 height 12
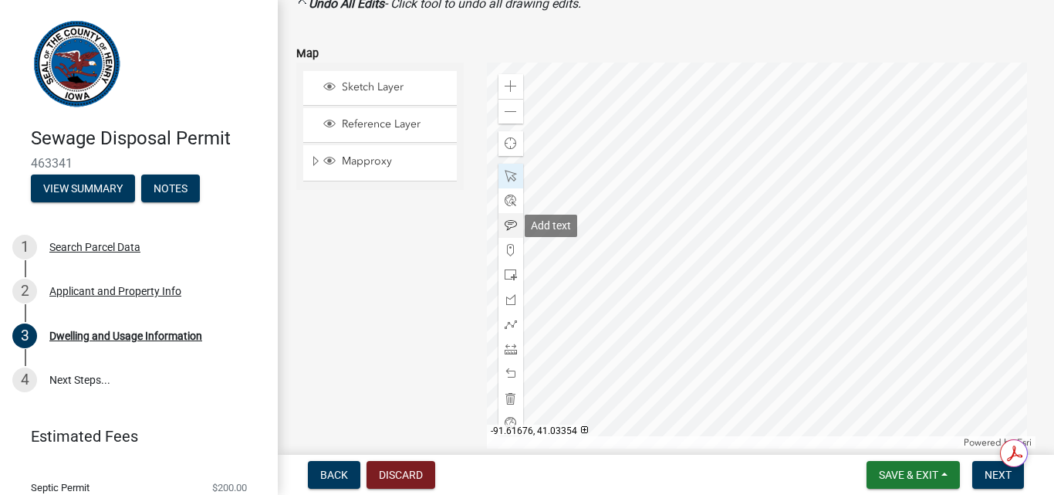
click at [512, 225] on span at bounding box center [511, 225] width 12 height 12
click at [764, 217] on div at bounding box center [761, 255] width 549 height 386
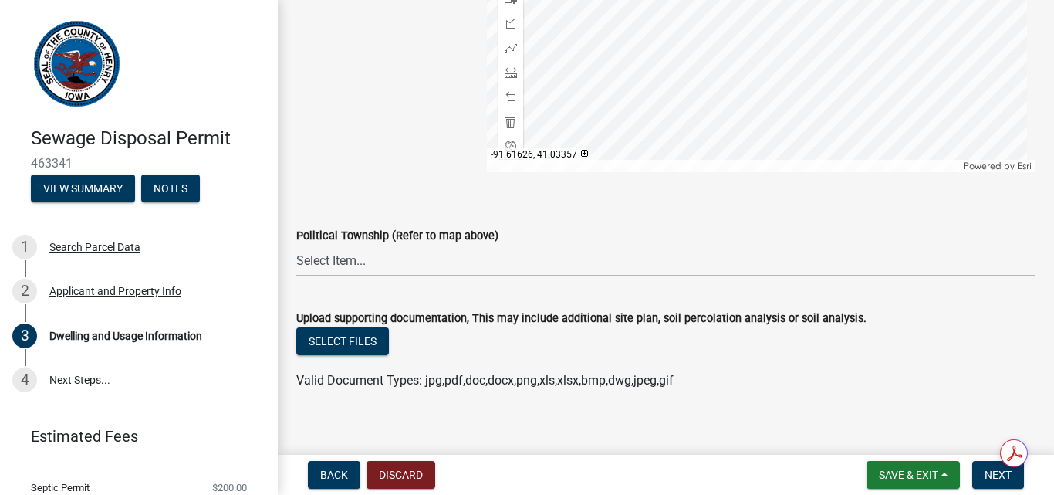
scroll to position [2072, 0]
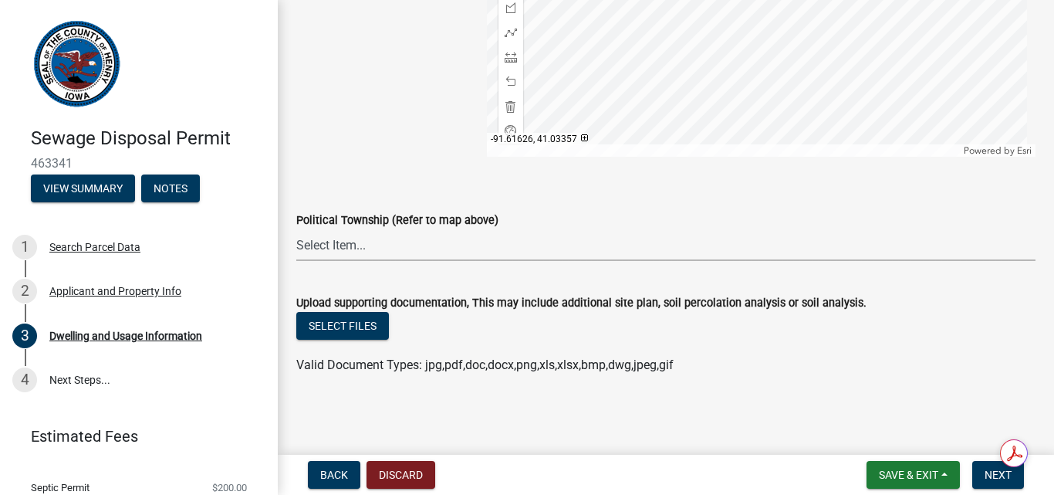
click at [398, 248] on select "Select Item... Baltimore Canaan Center Jackson Jefferson Marion Mount Pleasant …" at bounding box center [665, 245] width 739 height 32
click at [296, 229] on select "Select Item... Baltimore Canaan Center Jackson Jefferson Marion Mount Pleasant …" at bounding box center [665, 245] width 739 height 32
select select "8d7e4de4-5c42-438e-9892-833cc22a1733"
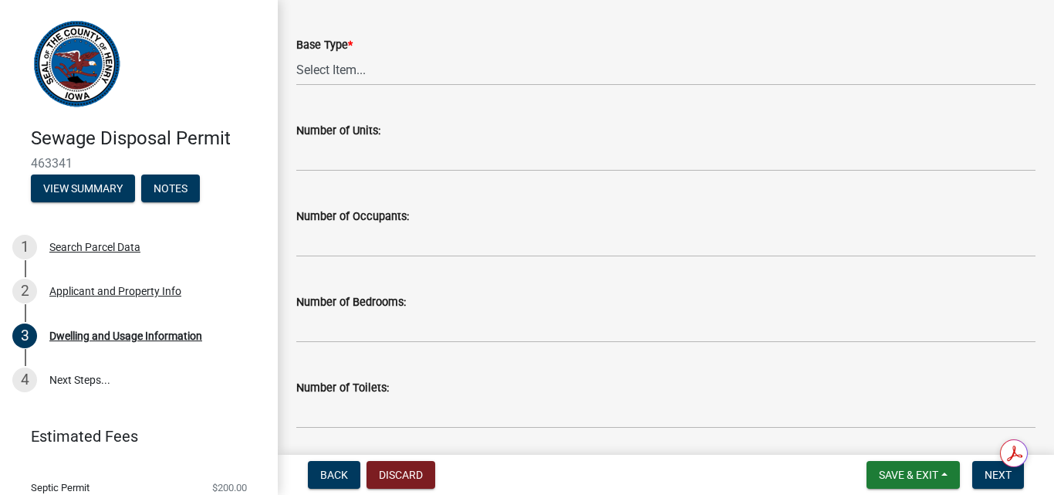
scroll to position [0, 0]
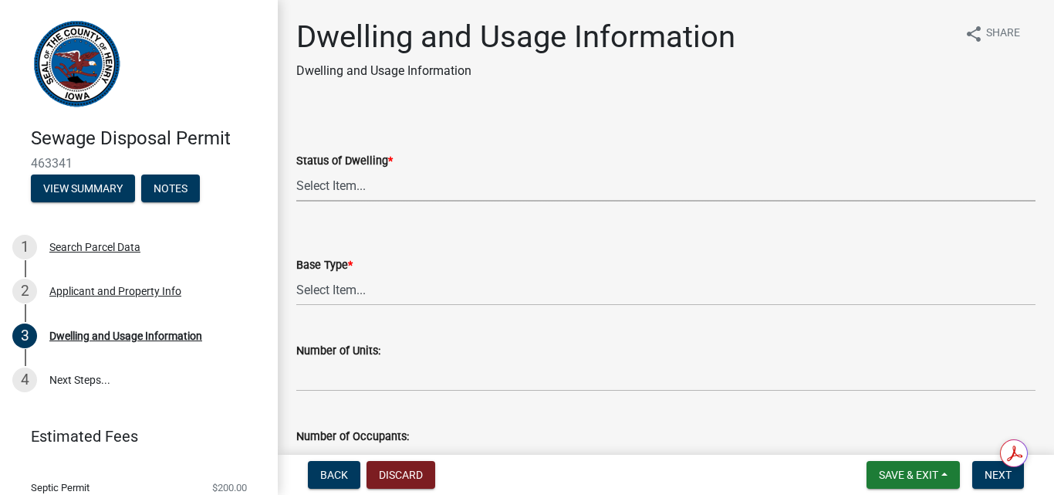
click at [420, 187] on select "Select Item... Proposed Under Construction Existing" at bounding box center [665, 186] width 739 height 32
click at [296, 170] on select "Select Item... Proposed Under Construction Existing" at bounding box center [665, 186] width 739 height 32
select select "25004249-1223-4dfa-823c-f4d8a33a0007"
click at [346, 285] on select "Select Item... Basement Slab Crawl Space" at bounding box center [665, 290] width 739 height 32
click at [296, 274] on select "Select Item... Basement Slab Crawl Space" at bounding box center [665, 290] width 739 height 32
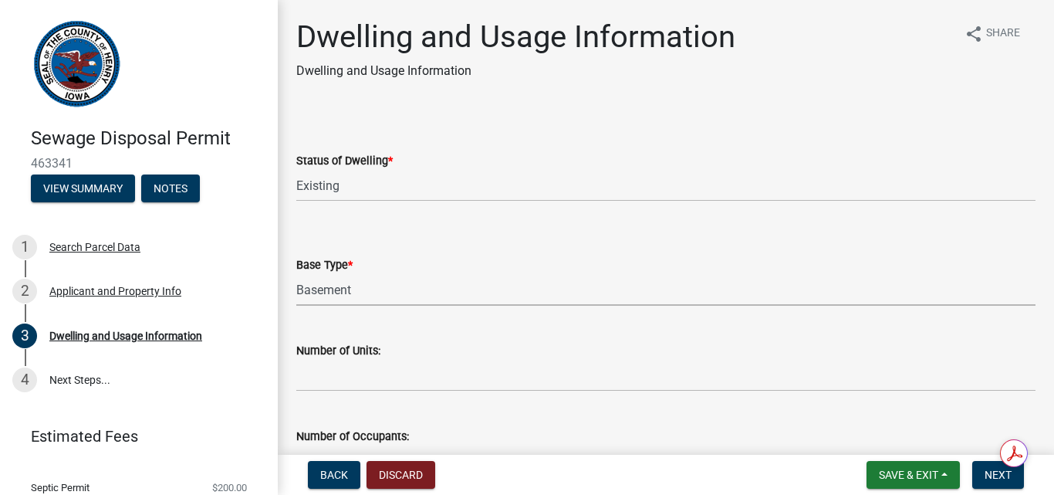
select select "198902dc-fde5-435a-95d5-2aa6a1831cda"
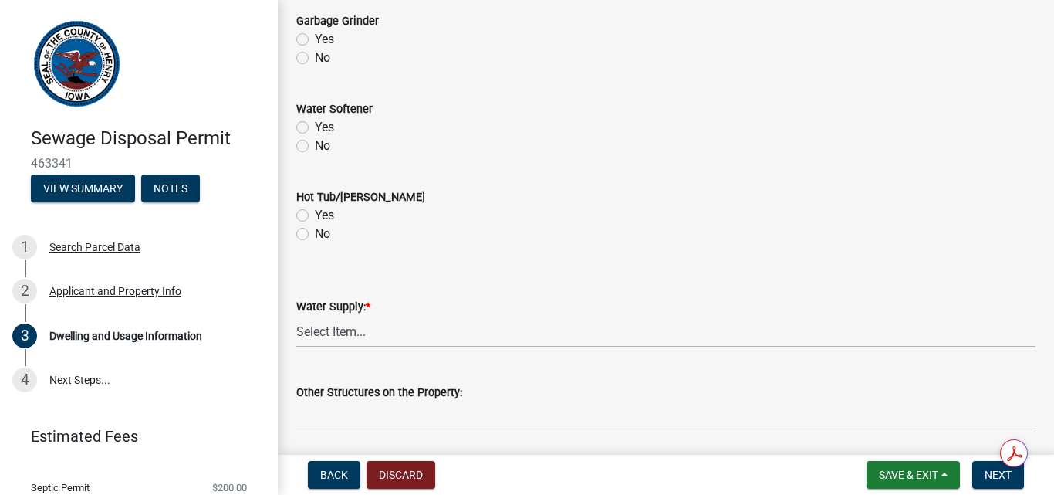
scroll to position [1003, 0]
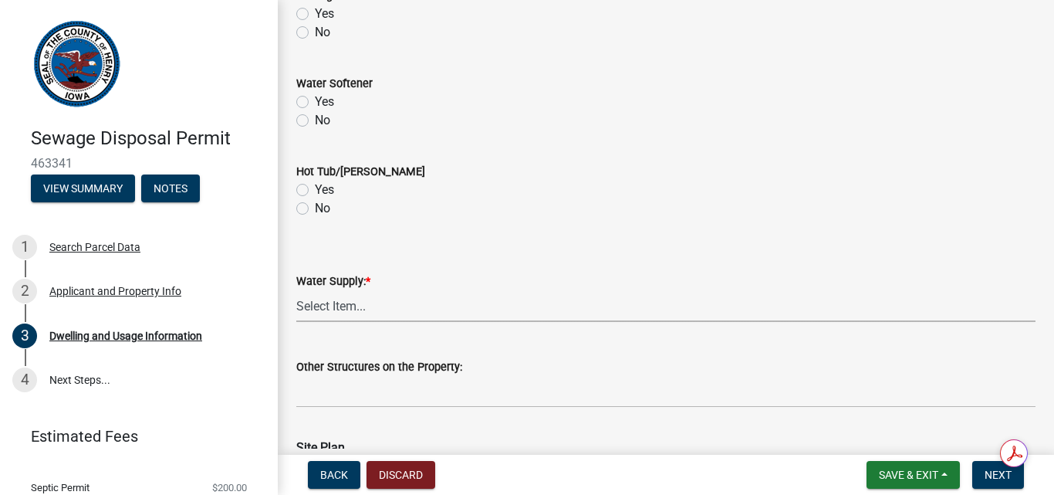
click at [350, 309] on select "Select Item... Private Semi-Private Public" at bounding box center [665, 306] width 739 height 32
click at [296, 290] on select "Select Item... Private Semi-Private Public" at bounding box center [665, 306] width 739 height 32
select select "f329f229-4372-49f3-ad90-d4c2245d1078"
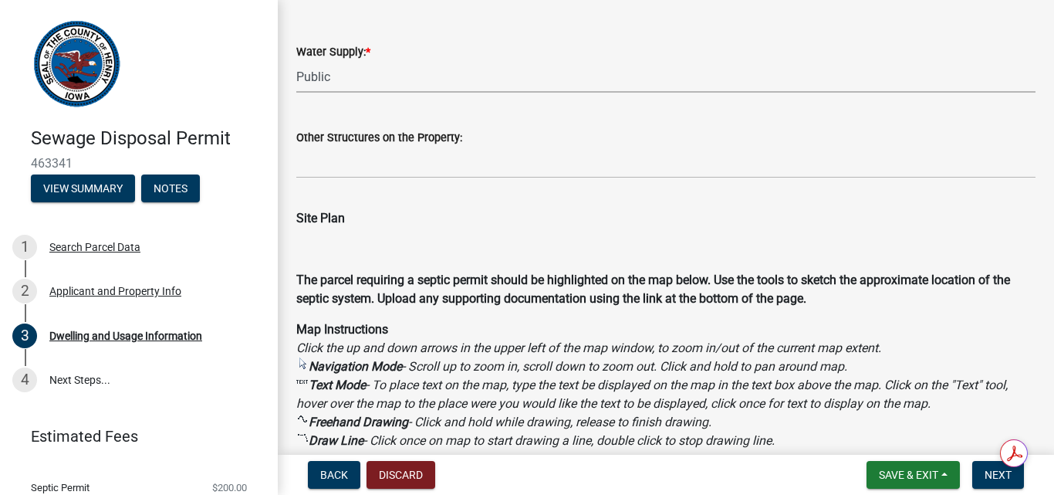
scroll to position [1234, 0]
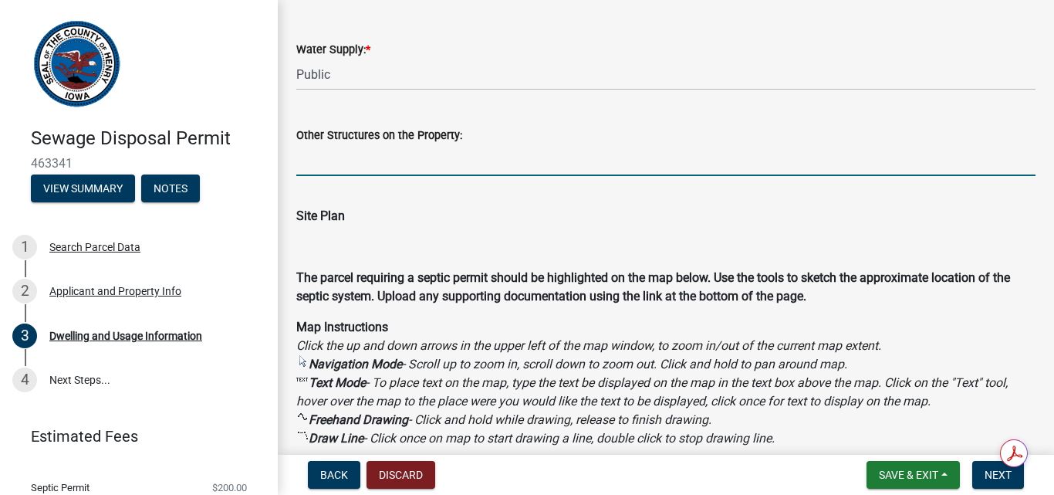
click at [393, 166] on input "Other Structures on the Property:" at bounding box center [665, 160] width 739 height 32
type input "Adding a 1250 gallon tank for under construction shop that will be connected to…"
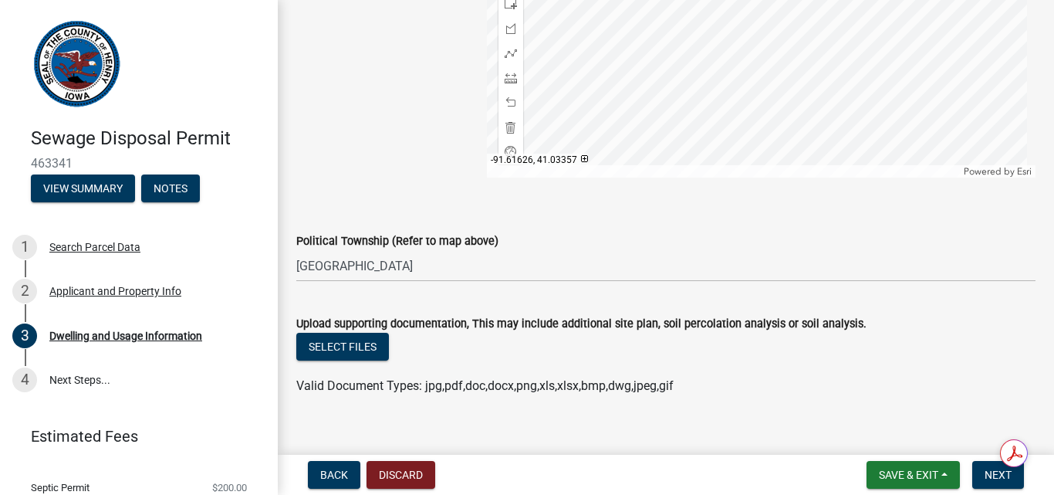
scroll to position [2072, 0]
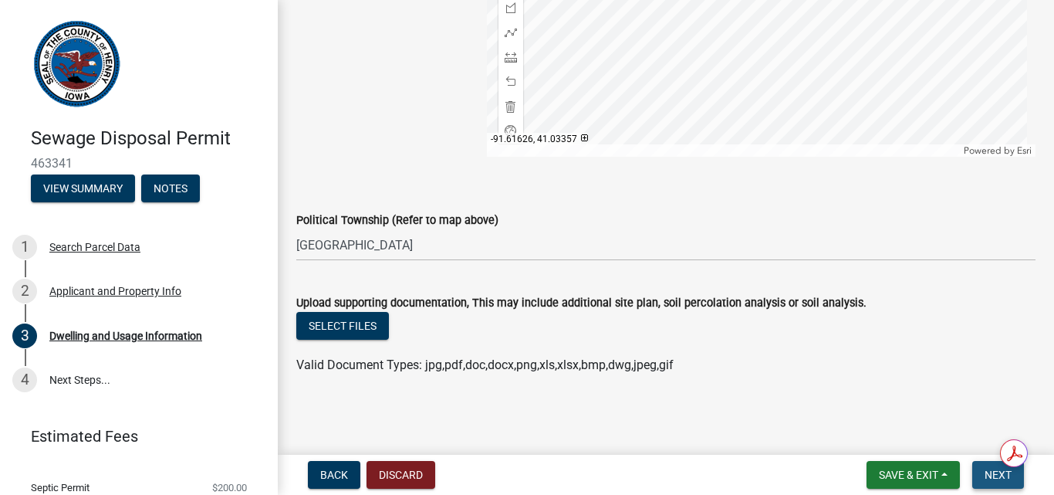
click at [988, 472] on span "Next" at bounding box center [998, 474] width 27 height 12
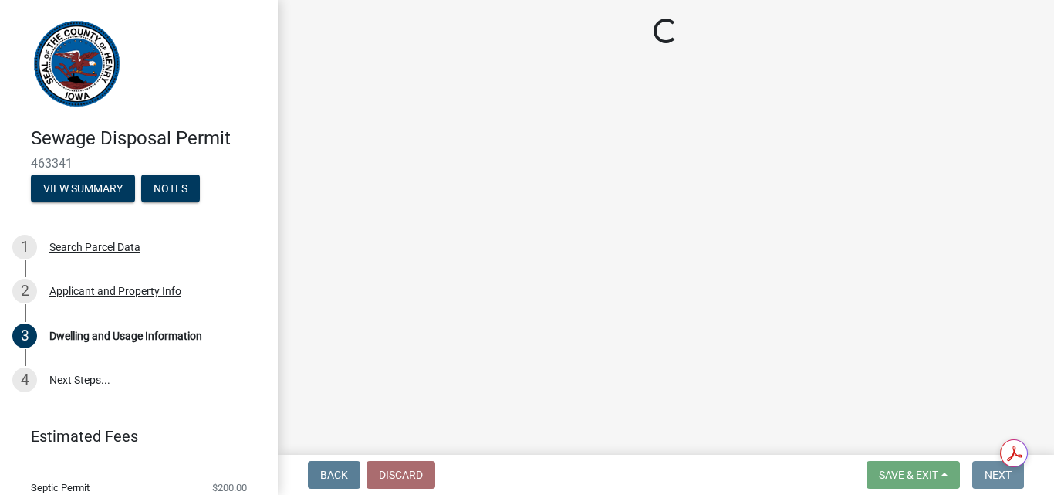
scroll to position [0, 0]
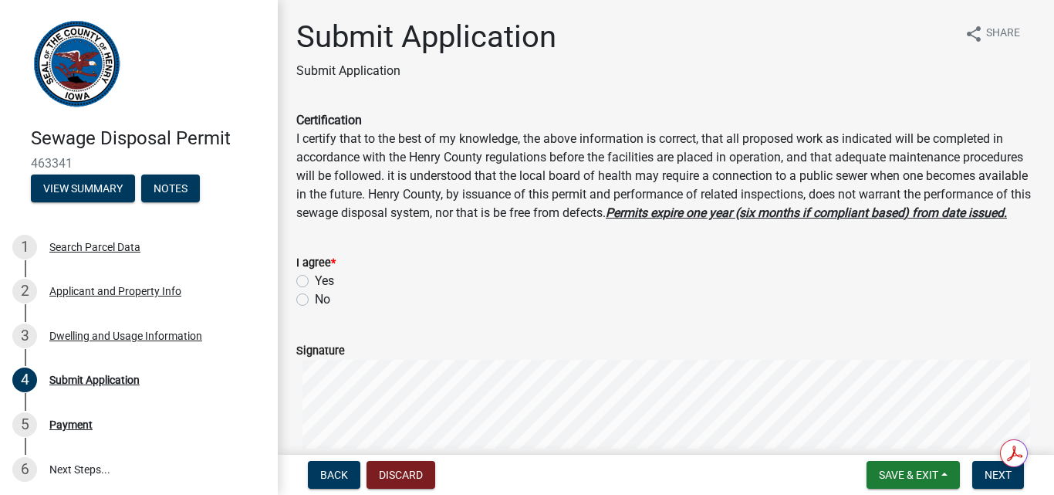
click at [315, 290] on label "Yes" at bounding box center [324, 281] width 19 height 19
click at [315, 282] on input "Yes" at bounding box center [320, 277] width 10 height 10
radio input "true"
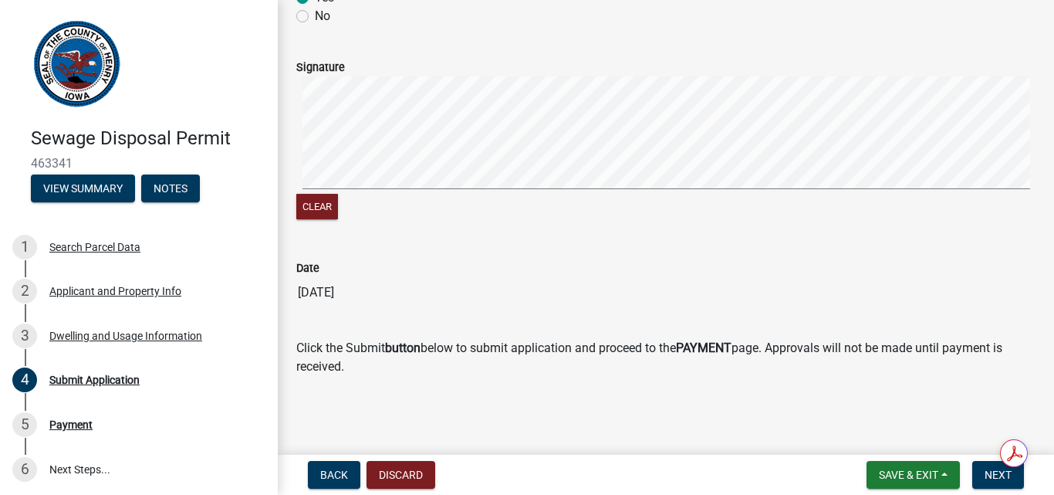
scroll to position [302, 0]
click at [410, 191] on signature-pad at bounding box center [665, 134] width 739 height 117
click at [997, 479] on span "Next" at bounding box center [998, 474] width 27 height 12
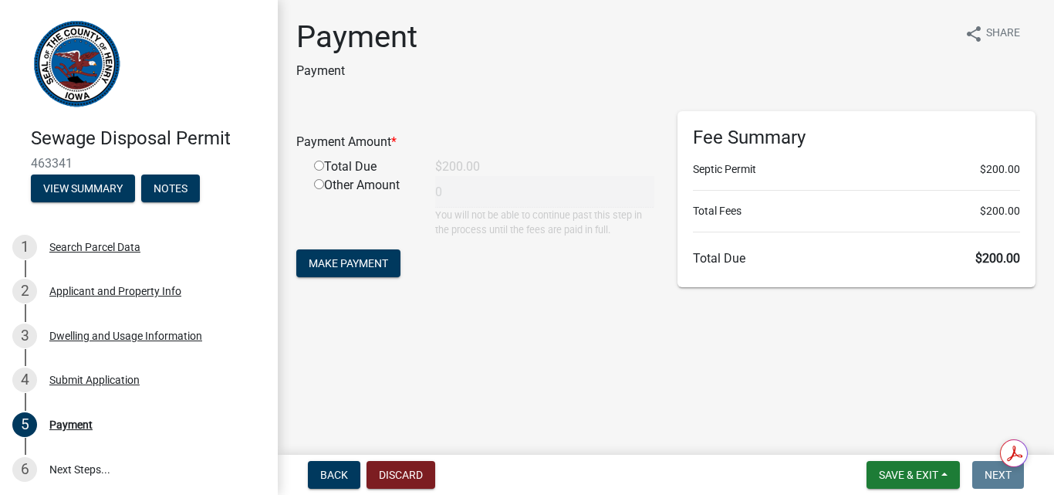
click at [318, 168] on input "radio" at bounding box center [319, 165] width 10 height 10
radio input "true"
type input "200"
click at [358, 263] on span "Make Payment" at bounding box center [348, 263] width 79 height 12
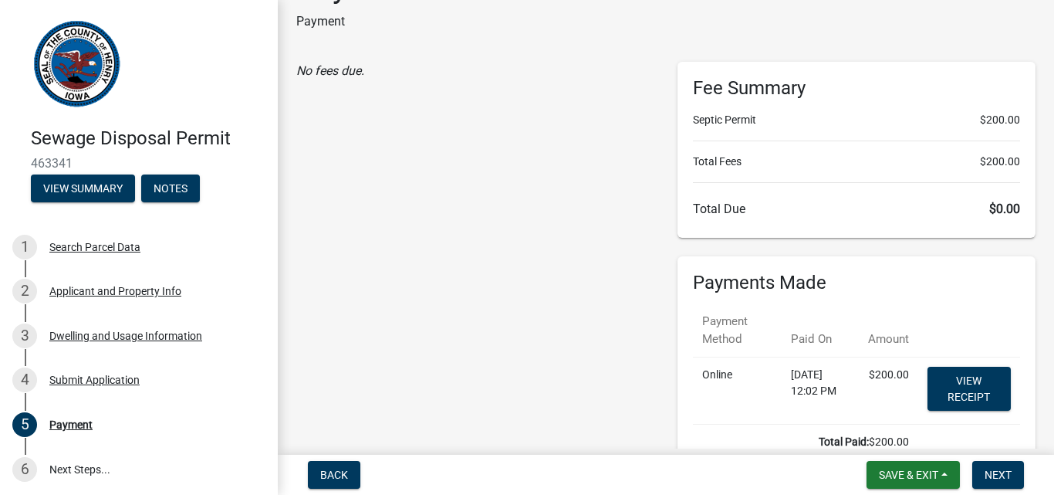
scroll to position [77, 0]
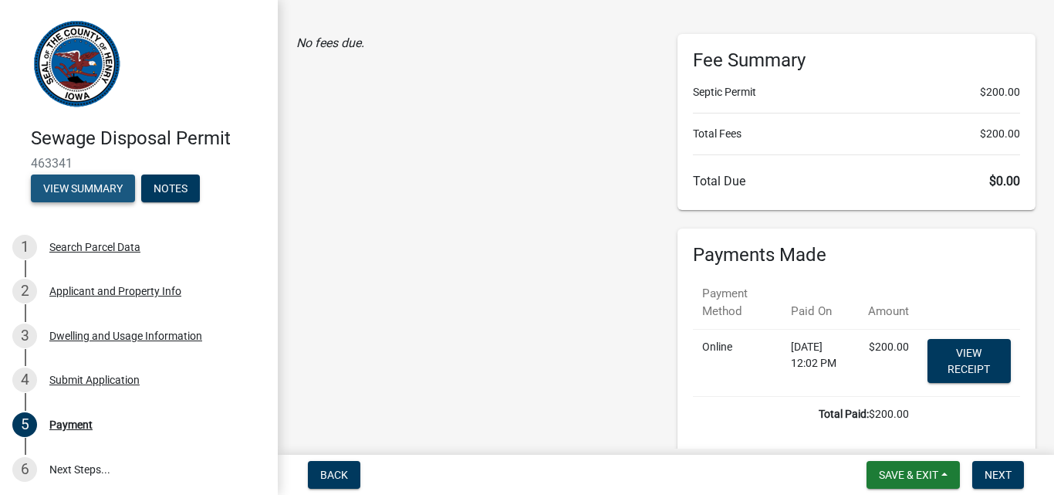
click at [62, 184] on button "View Summary" at bounding box center [83, 188] width 104 height 28
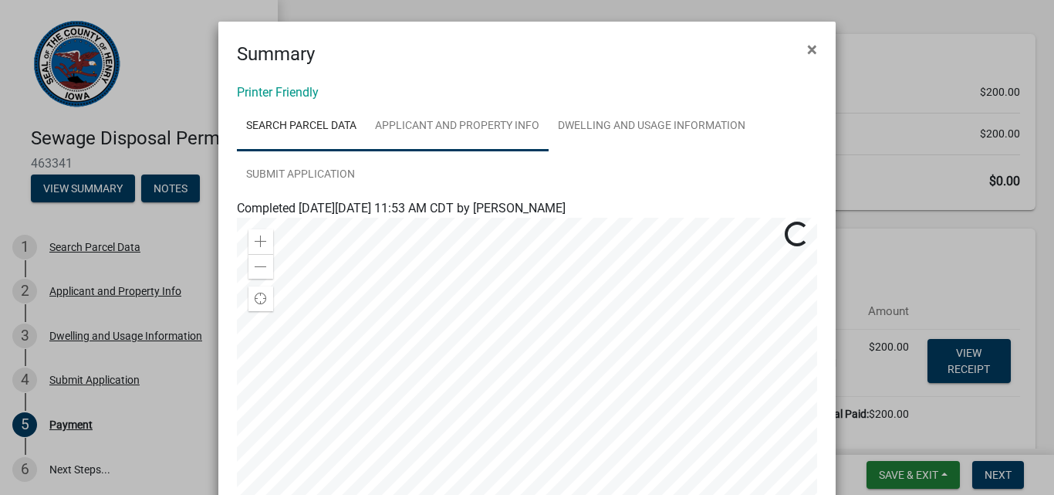
click at [459, 123] on link "Applicant and Property Info" at bounding box center [457, 126] width 183 height 49
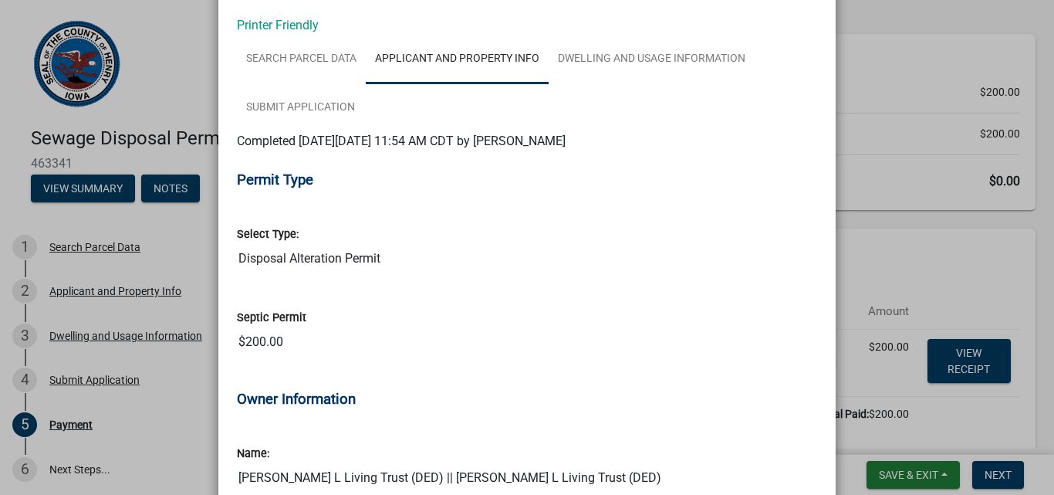
scroll to position [0, 0]
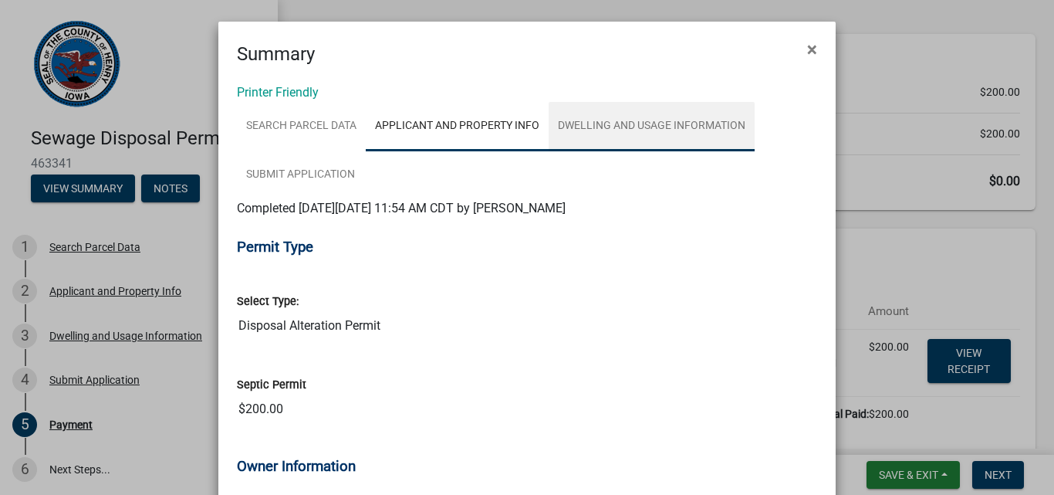
click at [689, 121] on link "Dwelling and Usage Information" at bounding box center [652, 126] width 206 height 49
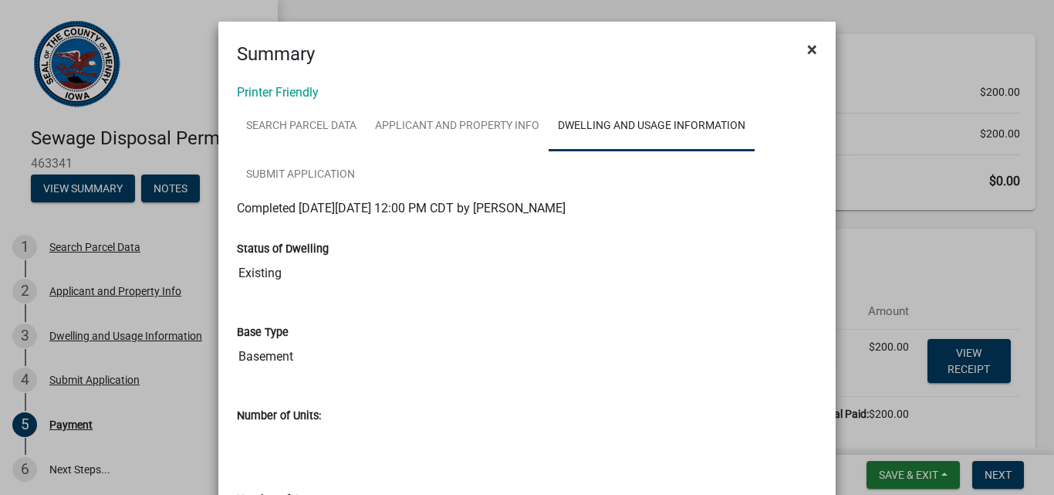
click at [809, 53] on span "×" at bounding box center [812, 50] width 10 height 22
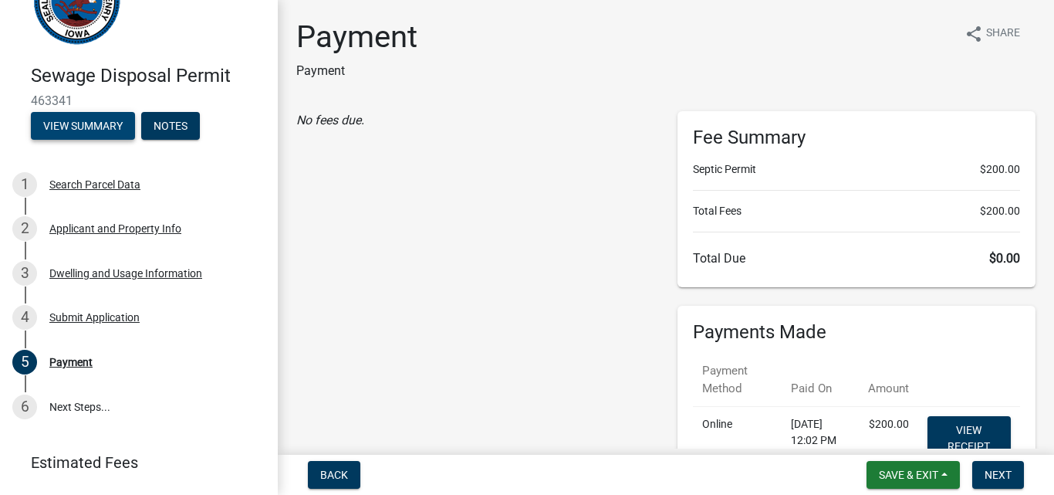
scroll to position [140, 0]
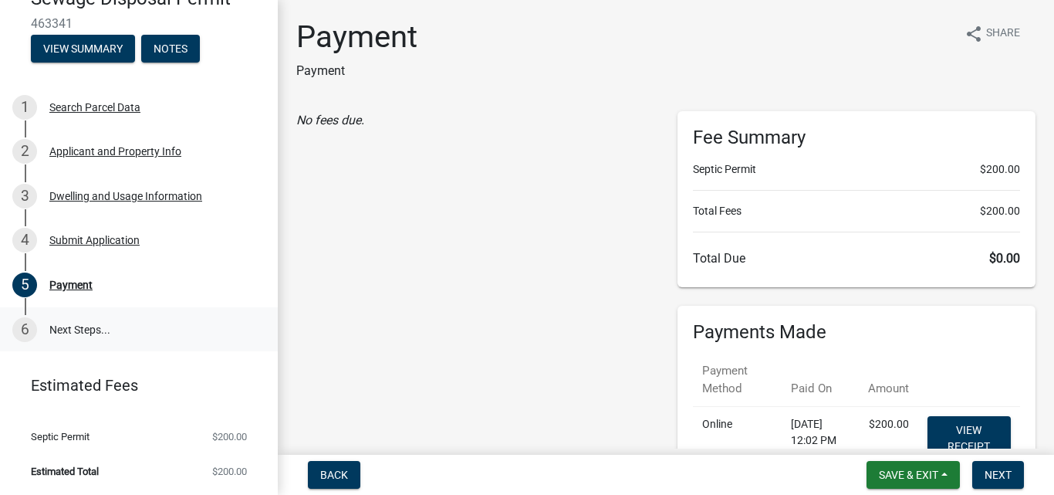
click at [93, 323] on link "6 Next Steps..." at bounding box center [139, 329] width 278 height 45
